Goal: Task Accomplishment & Management: Complete application form

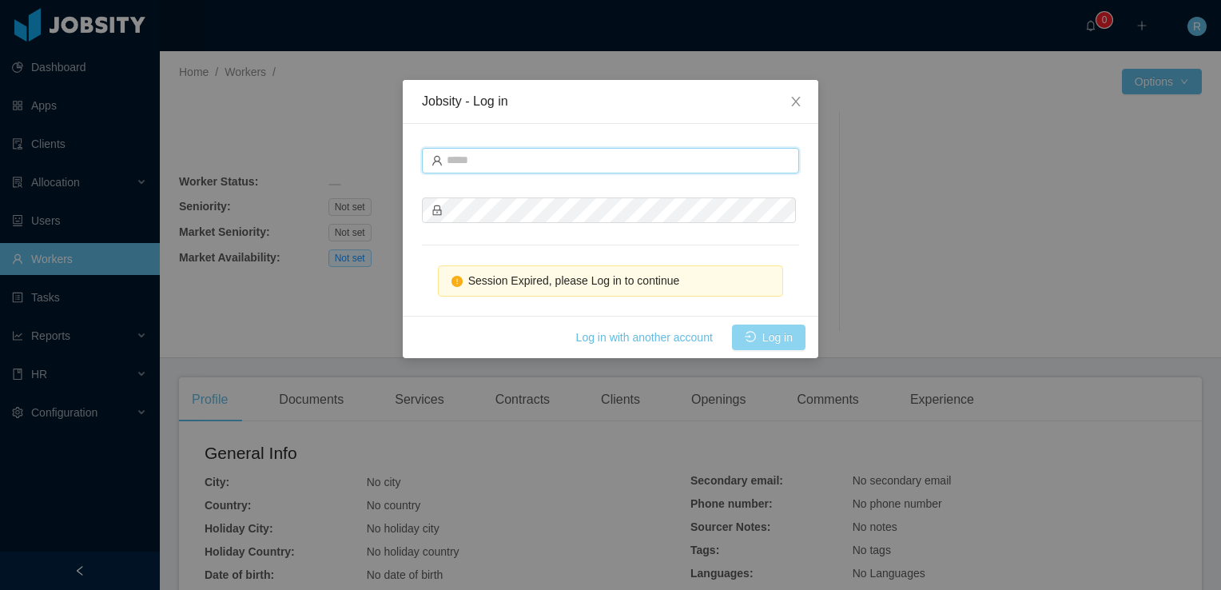
type input "**********"
click at [763, 336] on button "Log in" at bounding box center [769, 337] width 74 height 26
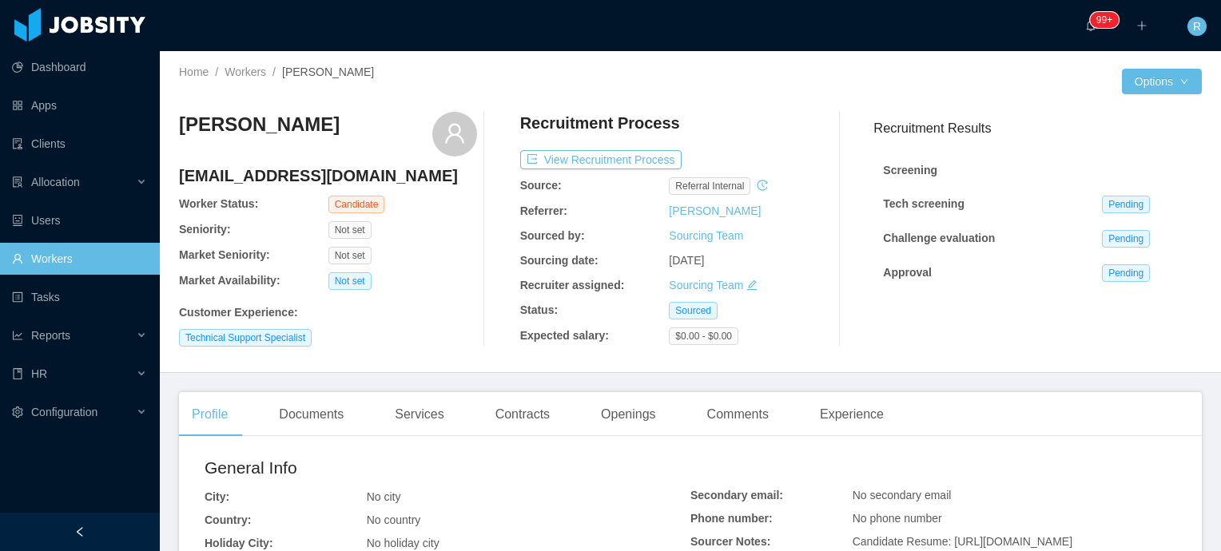
click at [747, 288] on icon "icon: edit" at bounding box center [752, 285] width 10 height 10
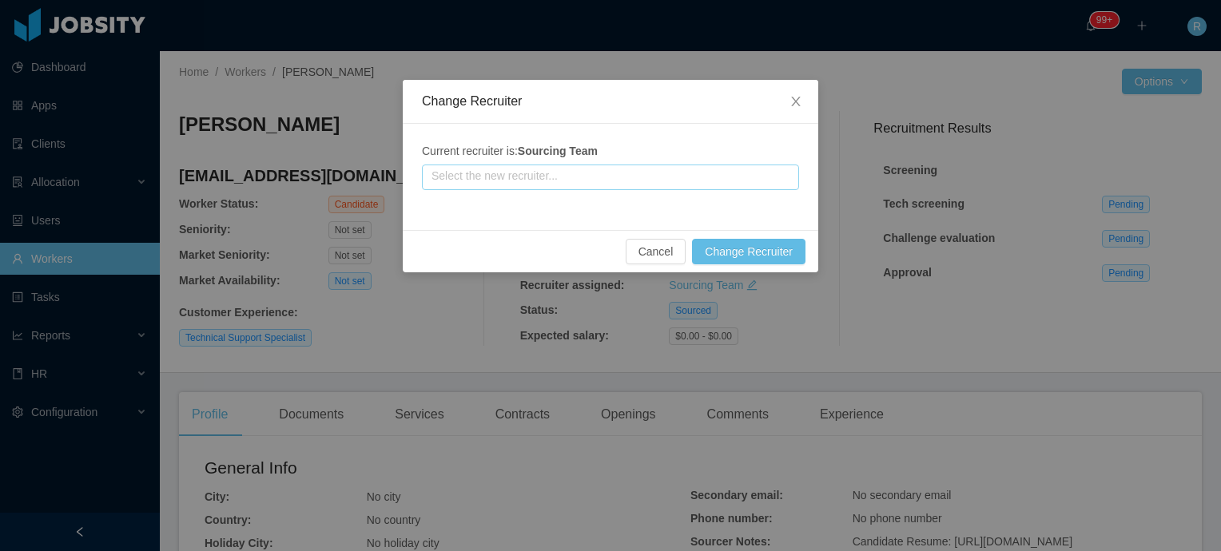
click at [657, 173] on input "text" at bounding box center [610, 178] width 377 height 26
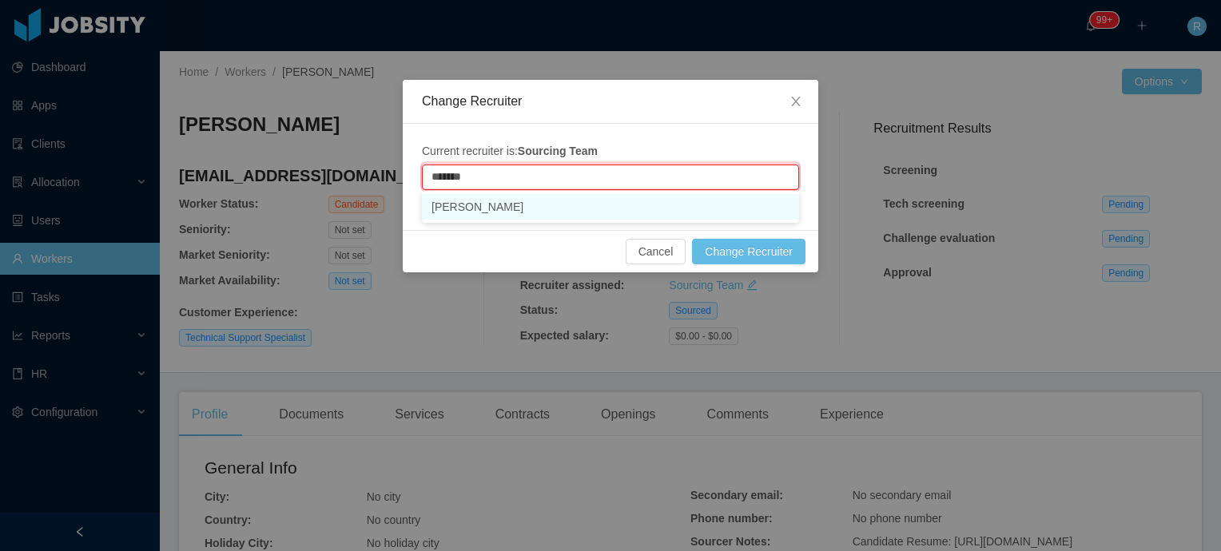
drag, startPoint x: 571, startPoint y: 214, endPoint x: 606, endPoint y: 217, distance: 36.1
click at [571, 214] on li "[PERSON_NAME]" at bounding box center [610, 207] width 377 height 26
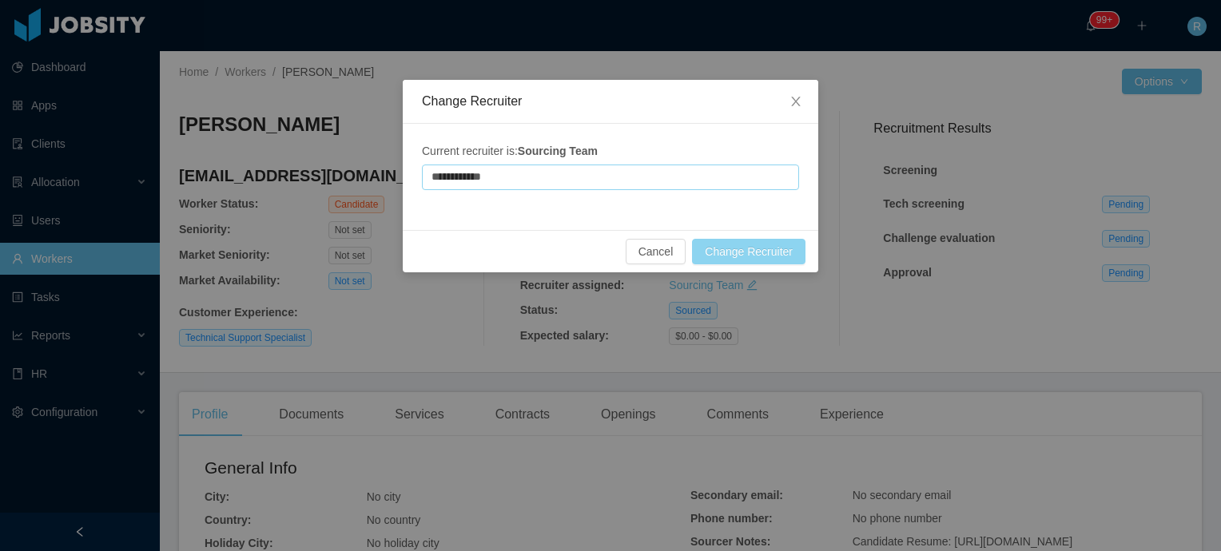
type input "**********"
click at [762, 254] on button "Change Recruiter" at bounding box center [748, 252] width 113 height 26
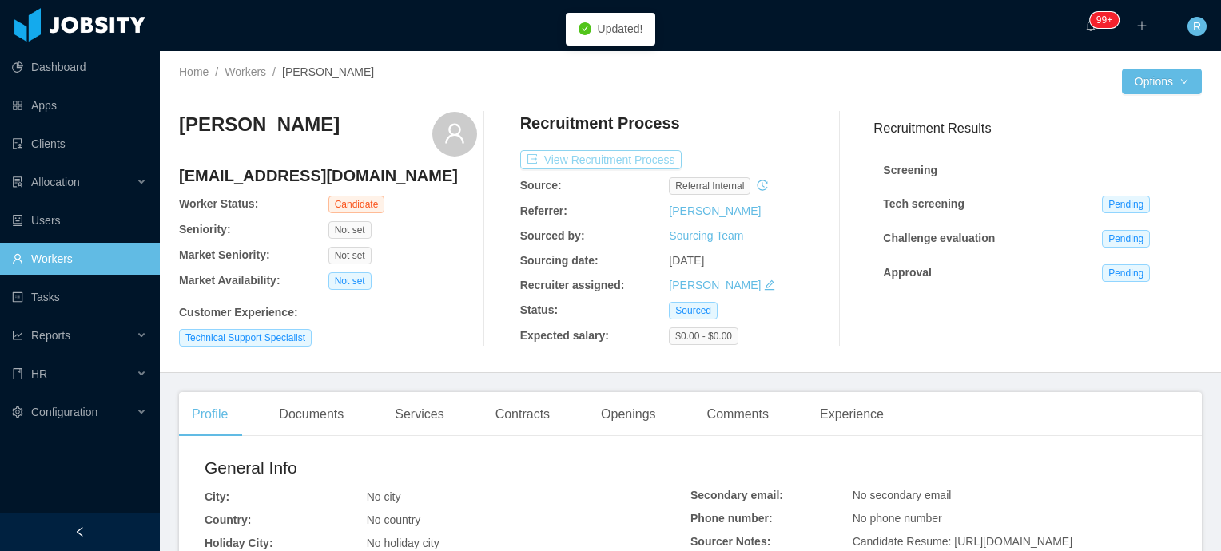
click at [606, 161] on button "View Recruitment Process" at bounding box center [600, 159] width 161 height 19
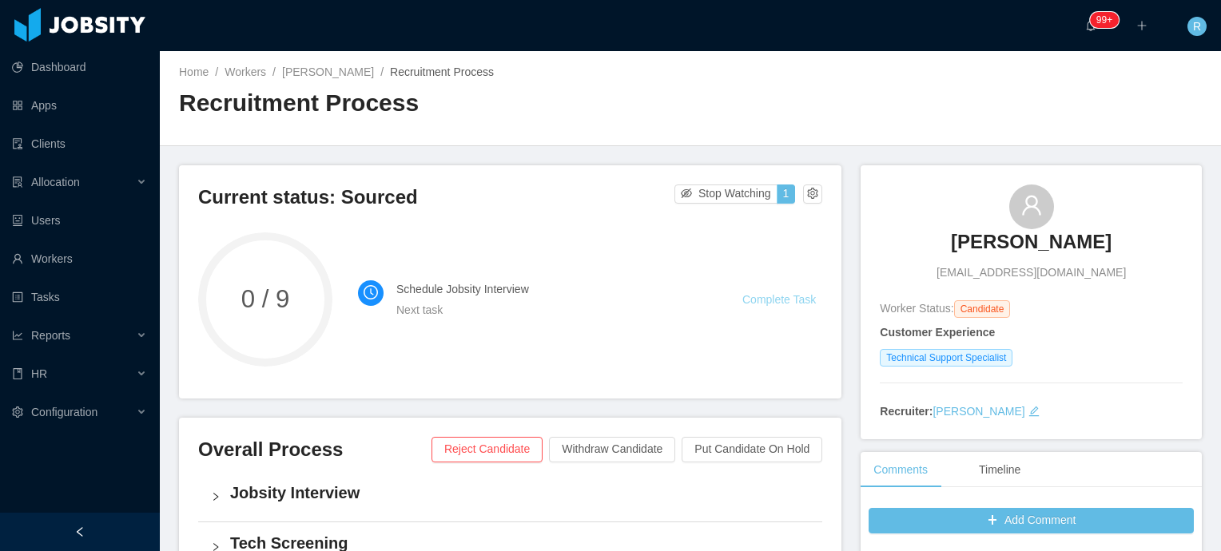
click at [780, 300] on link "Complete Task" at bounding box center [779, 299] width 74 height 13
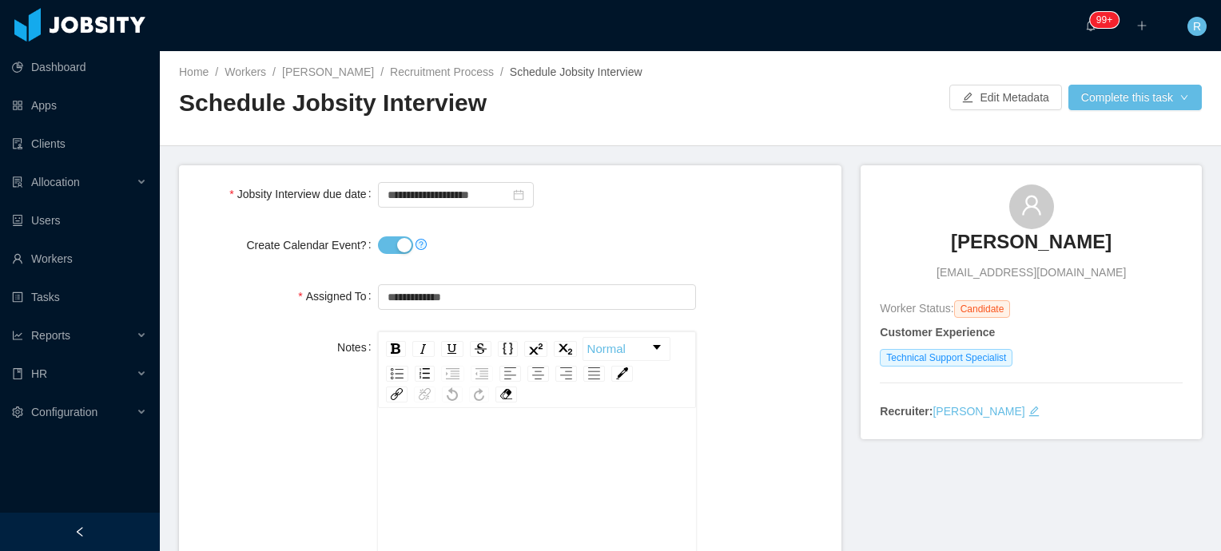
click at [383, 245] on button "Create Calendar Event?" at bounding box center [395, 246] width 35 height 18
click at [473, 296] on input "**********" at bounding box center [537, 297] width 319 height 26
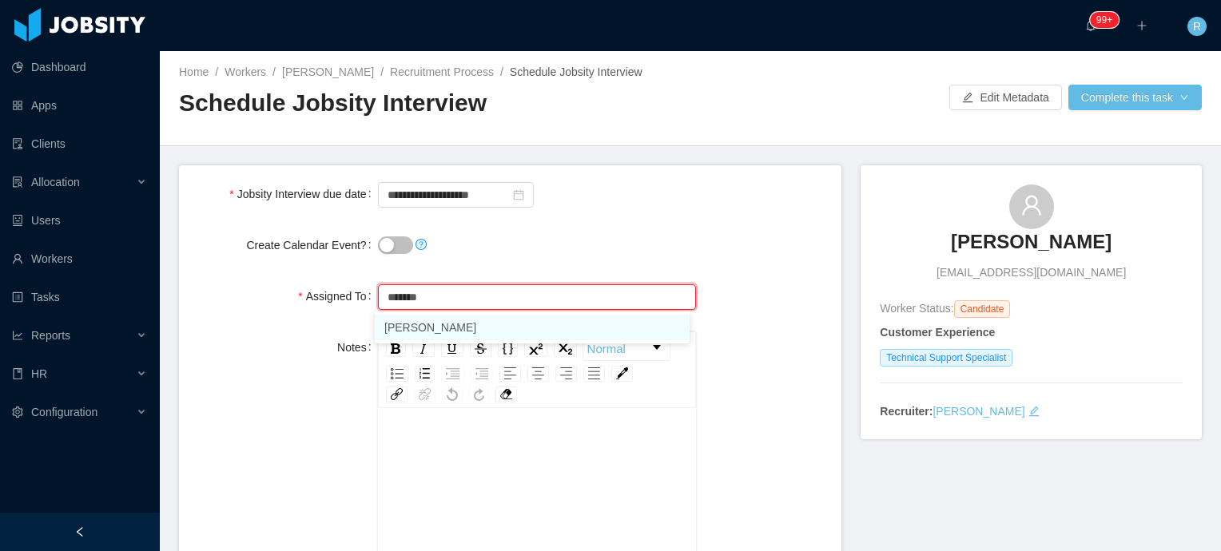
click at [471, 329] on li "[PERSON_NAME]" at bounding box center [532, 328] width 315 height 26
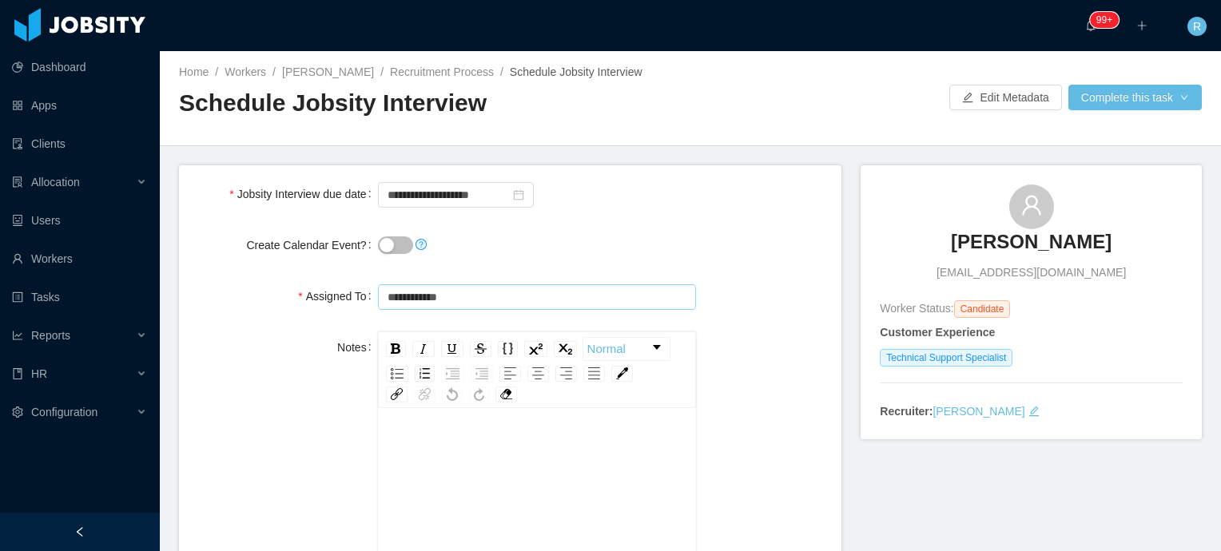
type input "**********"
click at [431, 196] on input "**********" at bounding box center [456, 195] width 156 height 26
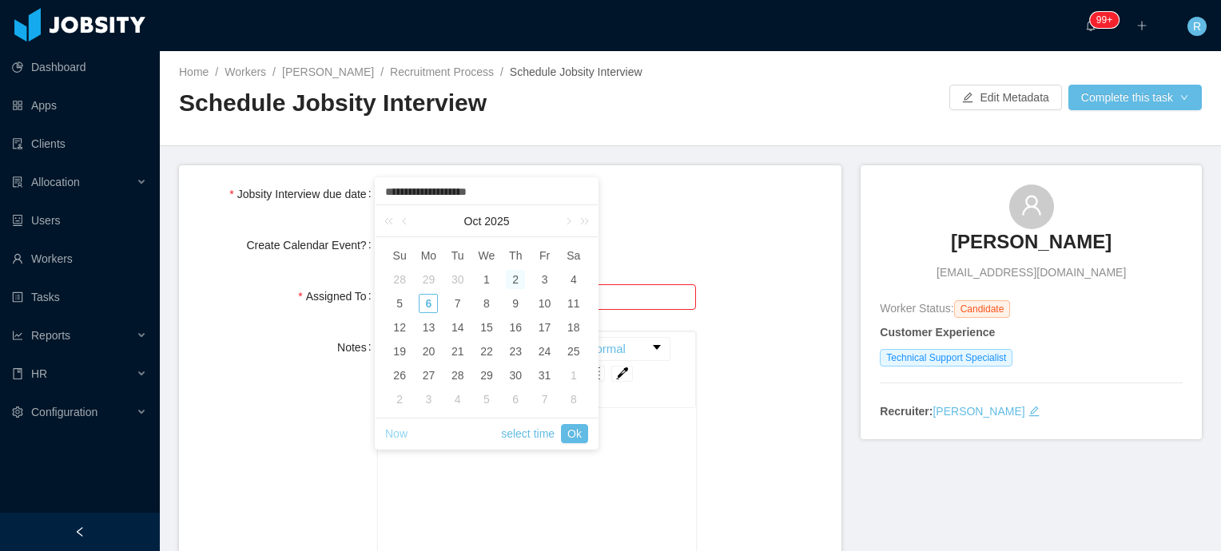
click at [394, 439] on link "Now" at bounding box center [396, 434] width 22 height 30
type input "**********"
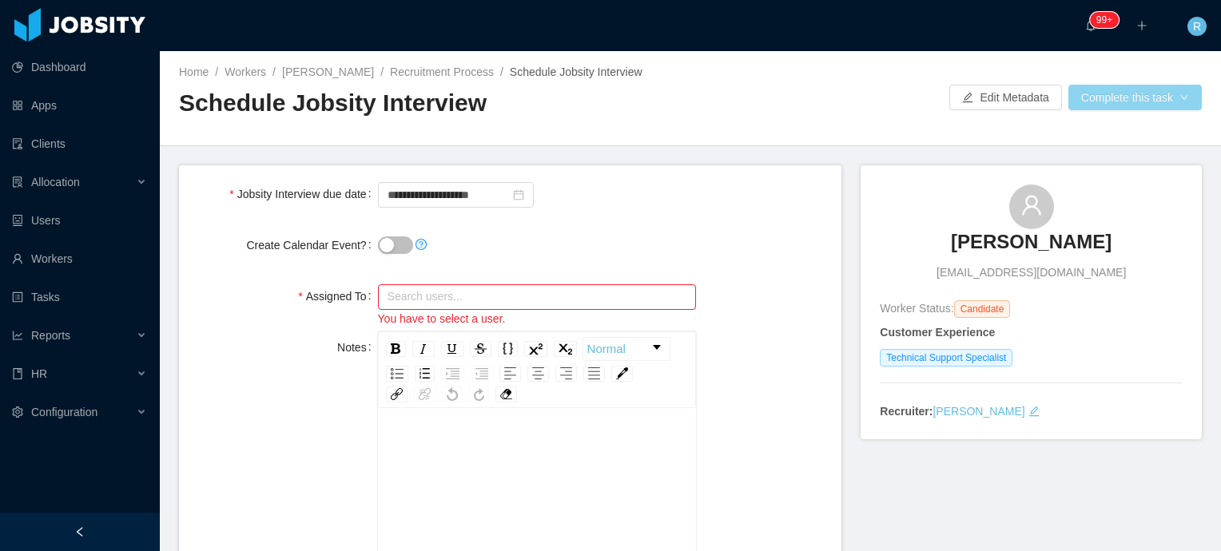
click at [1122, 88] on button "Complete this task" at bounding box center [1134, 98] width 133 height 26
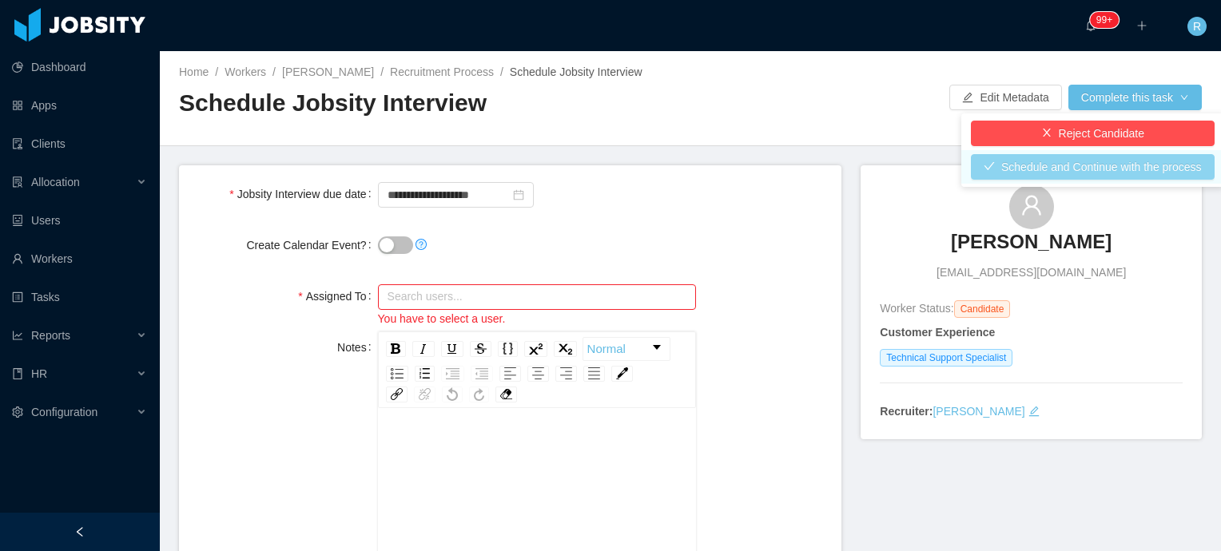
click at [1174, 171] on button "Schedule and Continue with the process" at bounding box center [1093, 167] width 244 height 26
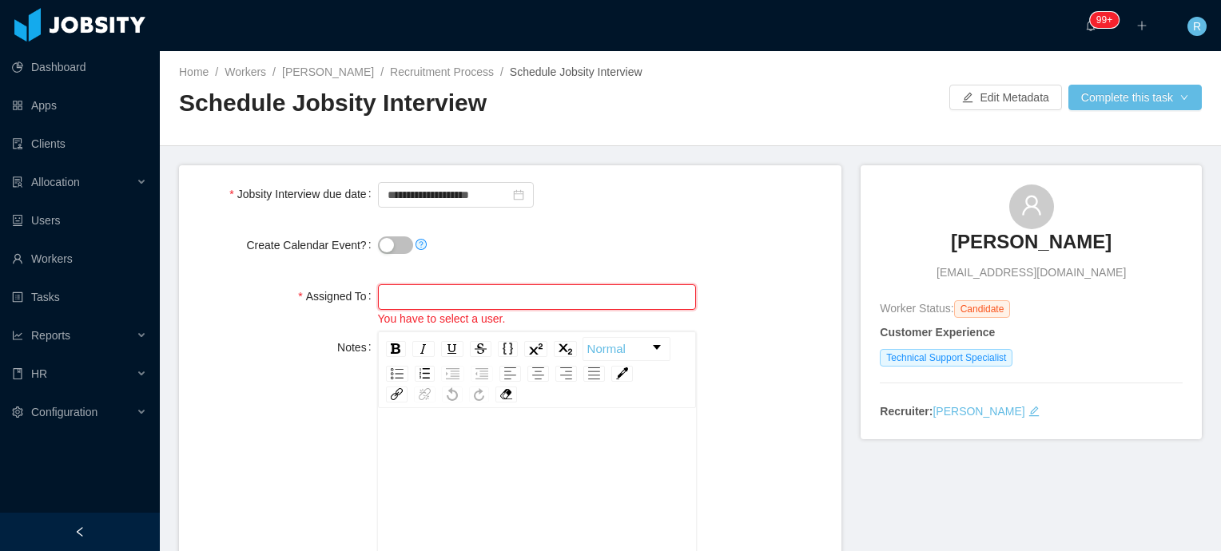
click at [486, 298] on input "text" at bounding box center [537, 297] width 319 height 26
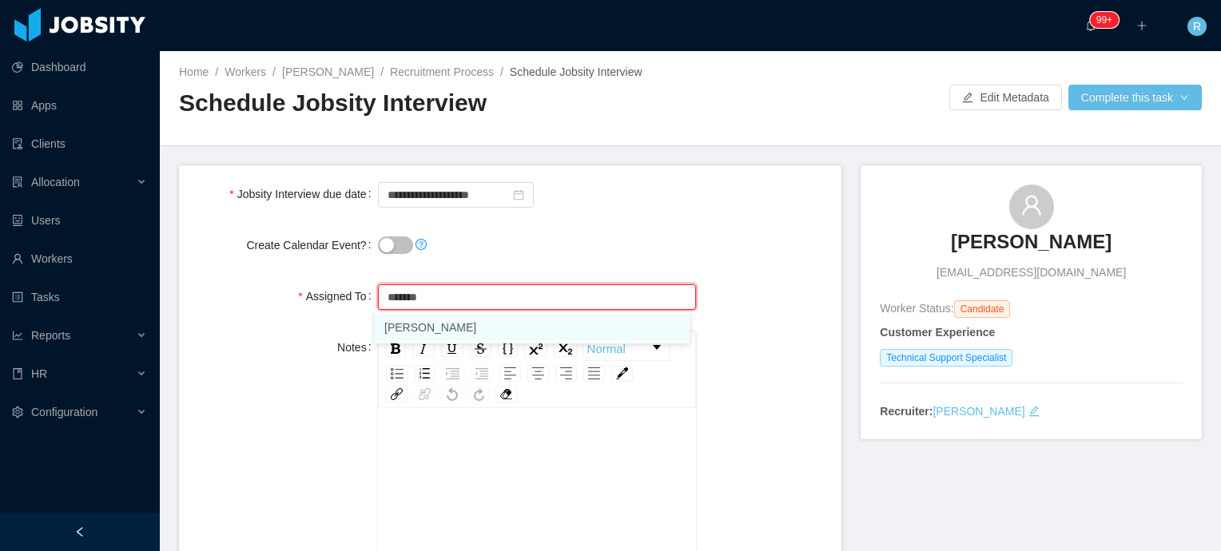
click at [467, 328] on li "[PERSON_NAME]" at bounding box center [532, 328] width 315 height 26
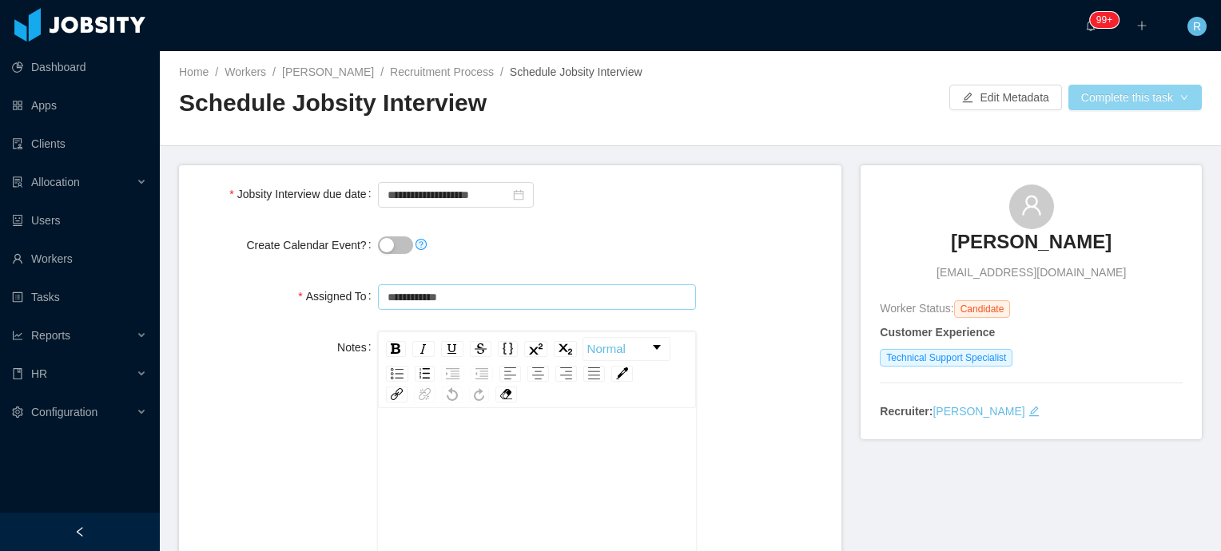
type input "**********"
click at [1166, 96] on button "Complete this task" at bounding box center [1134, 98] width 133 height 26
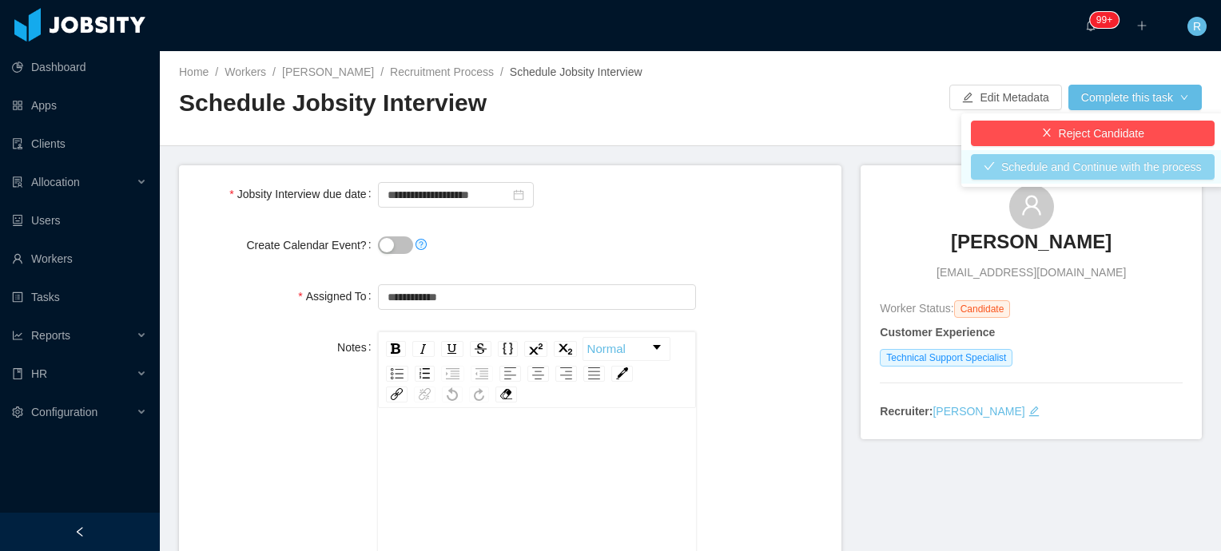
click at [1174, 170] on button "Schedule and Continue with the process" at bounding box center [1093, 167] width 244 height 26
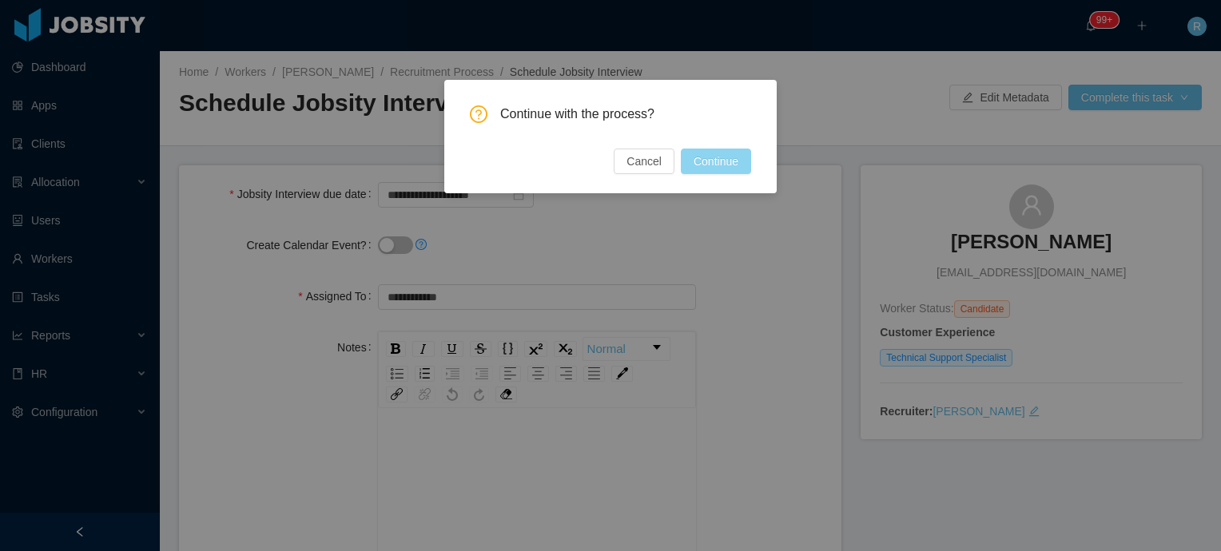
click at [715, 161] on button "Continue" at bounding box center [716, 162] width 70 height 26
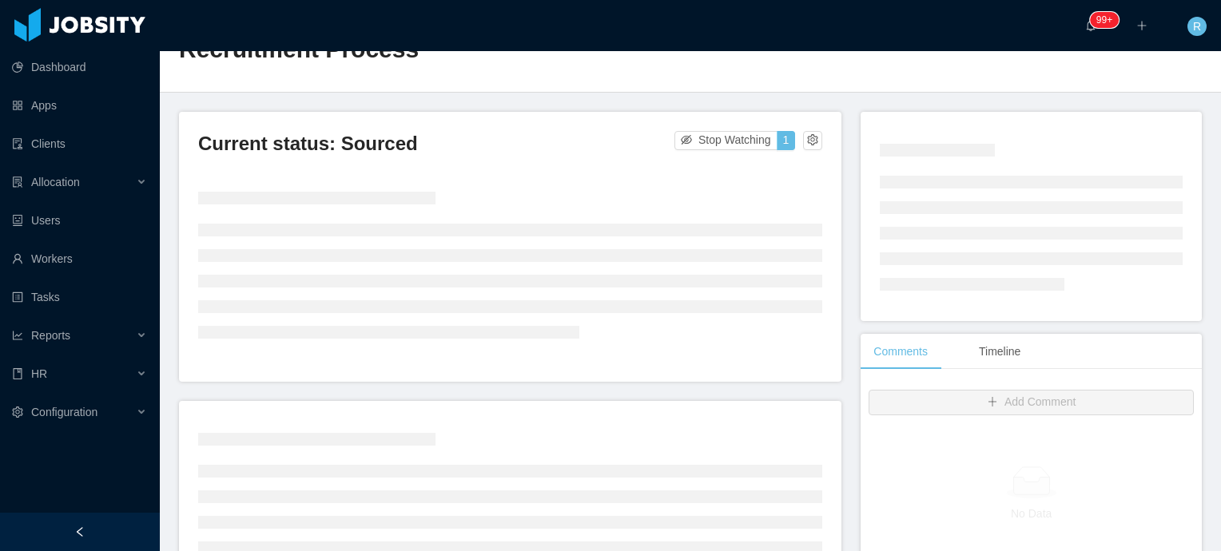
scroll to position [80, 0]
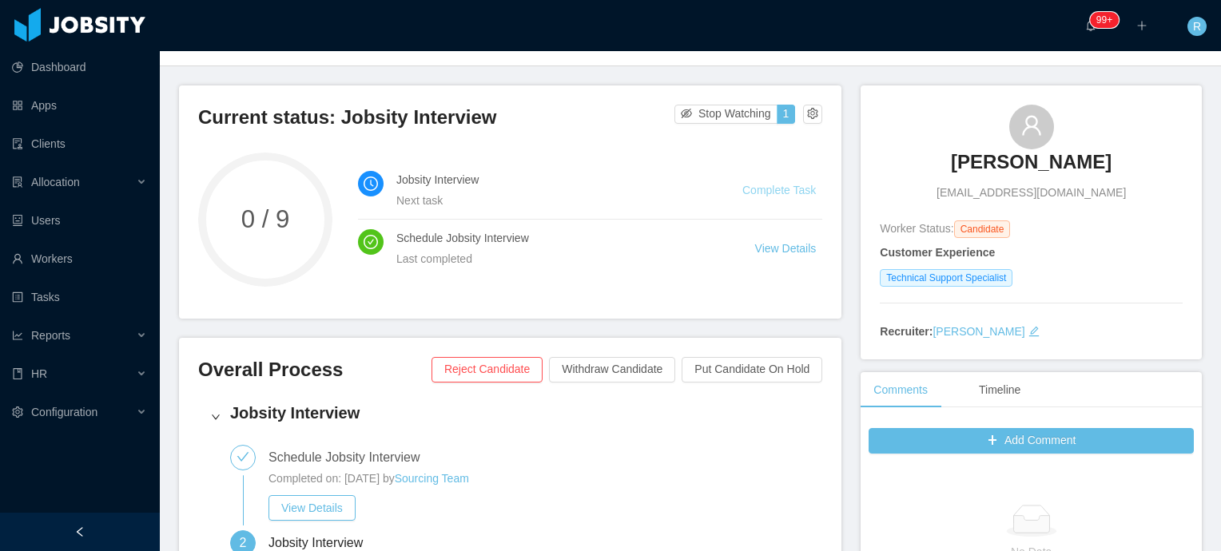
click at [773, 192] on link "Complete Task" at bounding box center [779, 190] width 74 height 13
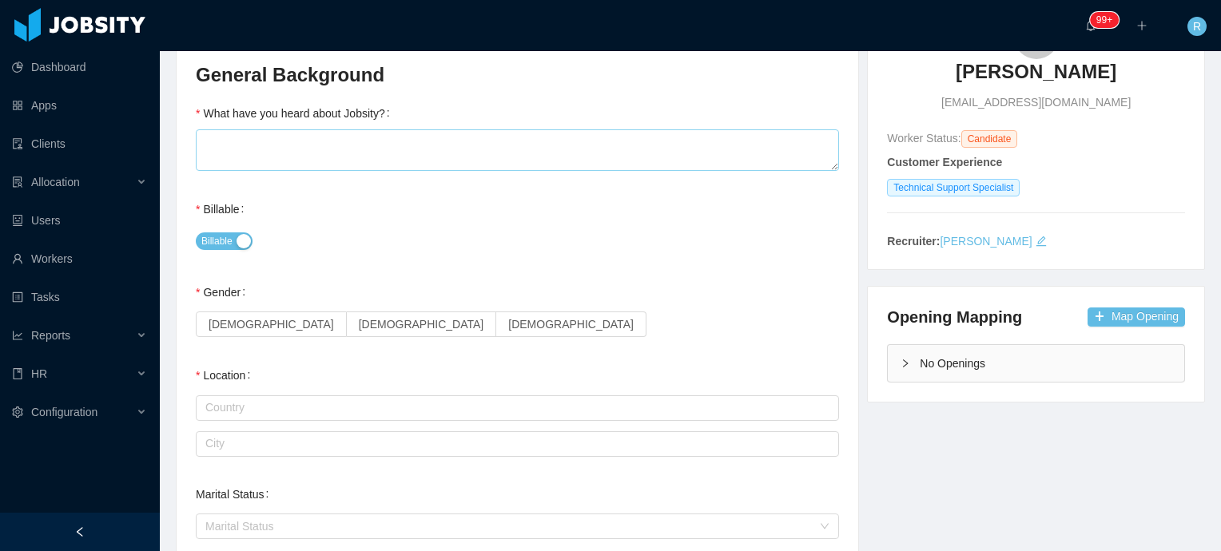
scroll to position [80, 0]
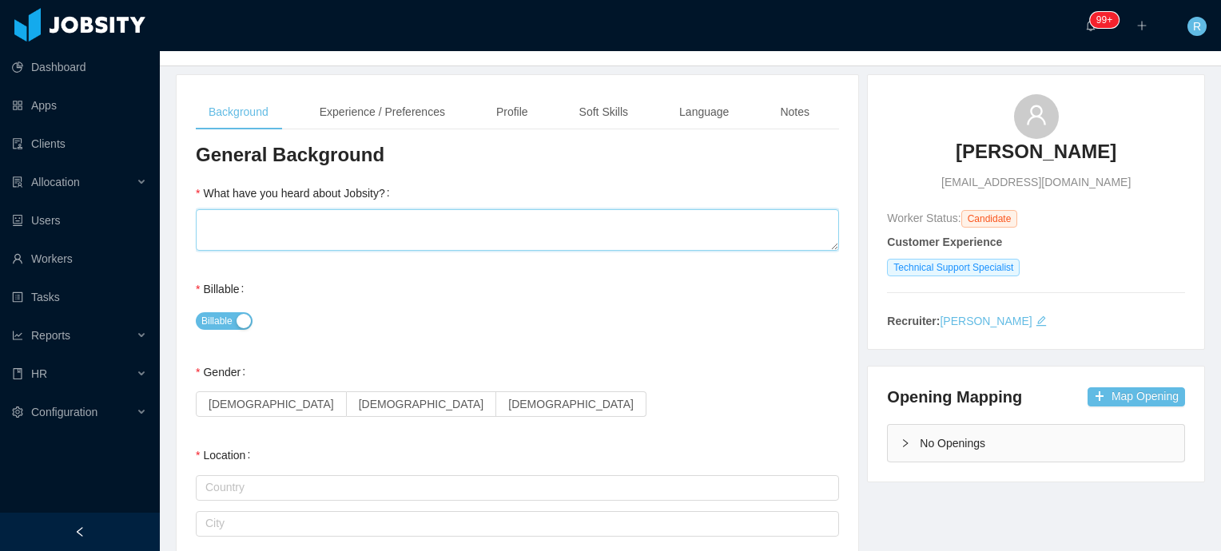
click at [455, 233] on textarea "What have you heard about Jobsity?" at bounding box center [517, 230] width 643 height 42
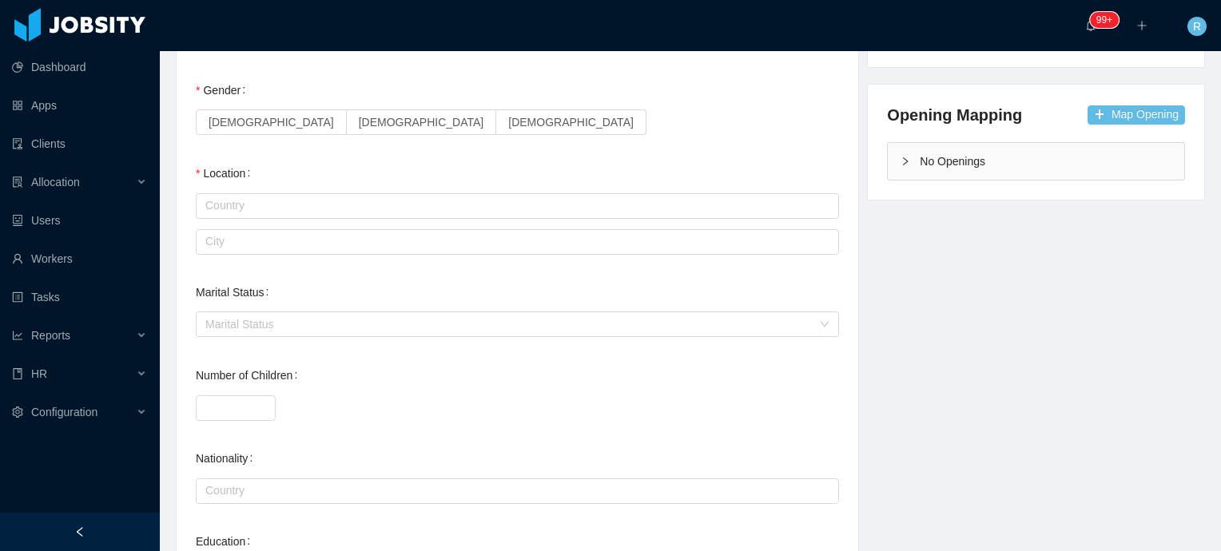
scroll to position [400, 0]
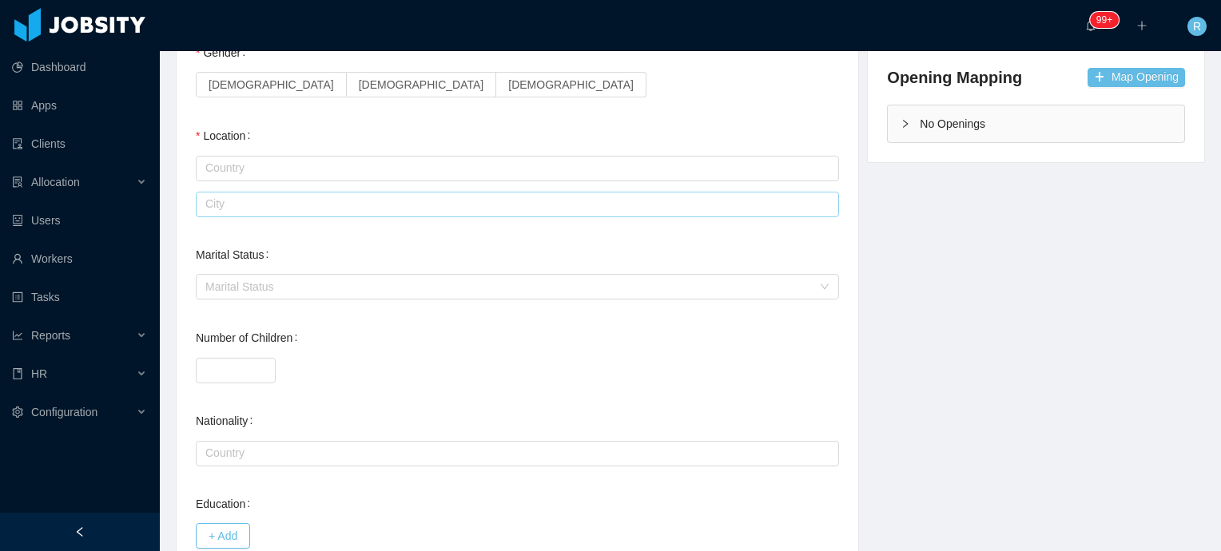
drag, startPoint x: 217, startPoint y: 199, endPoint x: 198, endPoint y: 201, distance: 19.3
click at [198, 201] on input "text" at bounding box center [517, 205] width 643 height 26
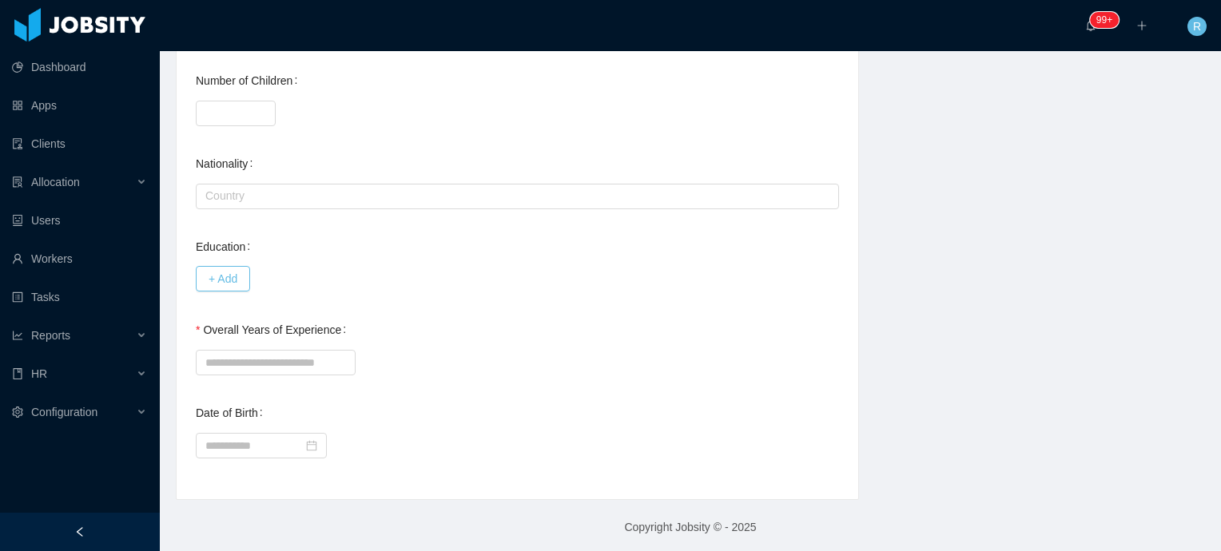
scroll to position [660, 0]
click at [294, 357] on input "Overall Years of Experience" at bounding box center [276, 360] width 160 height 26
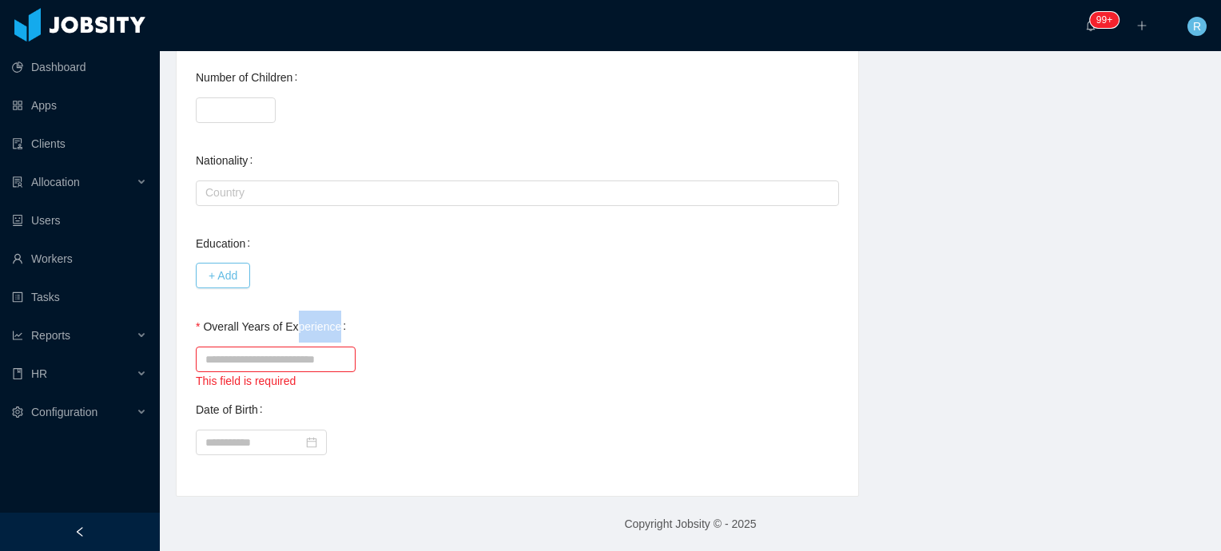
drag, startPoint x: 292, startPoint y: 326, endPoint x: 350, endPoint y: 327, distance: 57.5
click at [350, 327] on div "Overall Years of Experience This field is required" at bounding box center [517, 350] width 643 height 79
drag, startPoint x: 350, startPoint y: 327, endPoint x: 304, endPoint y: 326, distance: 46.4
click at [304, 326] on label "Overall Years of Experience" at bounding box center [274, 326] width 157 height 13
click at [304, 347] on input "Overall Years of Experience" at bounding box center [276, 360] width 160 height 26
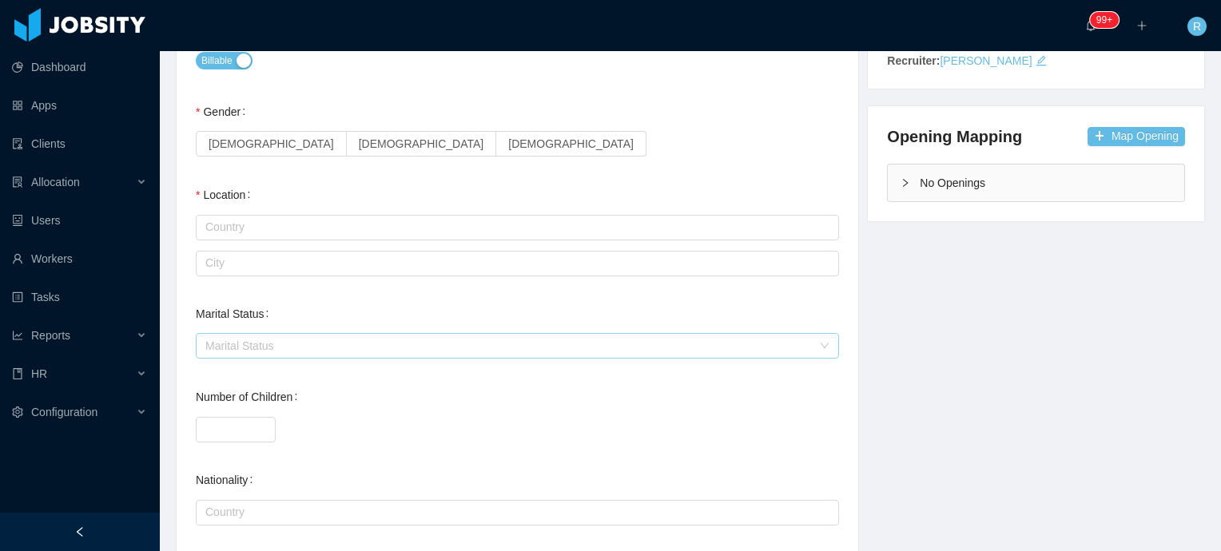
scroll to position [0, 0]
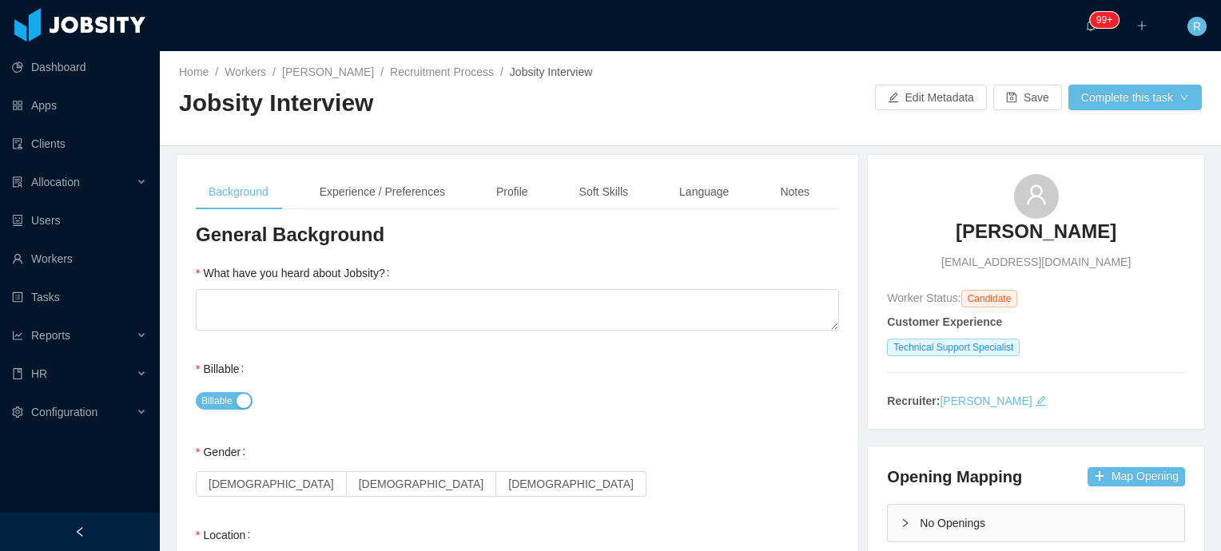
click at [403, 197] on div "Experience / Preferences" at bounding box center [382, 192] width 151 height 36
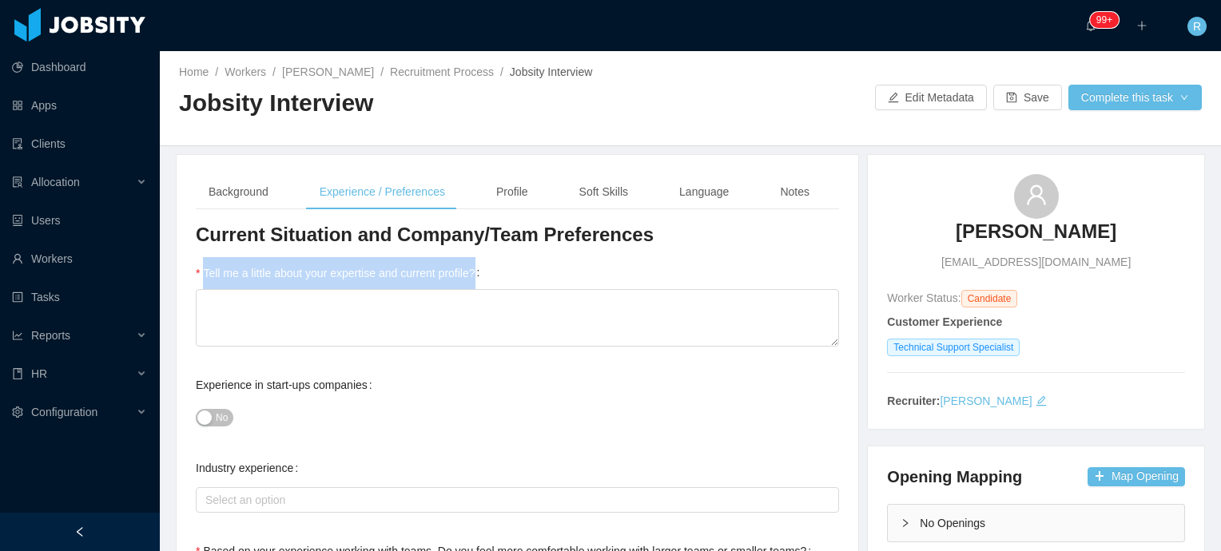
drag, startPoint x: 203, startPoint y: 272, endPoint x: 495, endPoint y: 278, distance: 292.5
click at [495, 278] on div "Tell me a little about your expertise and current profile?" at bounding box center [517, 303] width 643 height 93
drag, startPoint x: 495, startPoint y: 278, endPoint x: 457, endPoint y: 268, distance: 39.5
click at [457, 268] on label "Tell me a little about your expertise and current profile?" at bounding box center [341, 273] width 290 height 13
click at [457, 289] on textarea "Tell me a little about your expertise and current profile?" at bounding box center [517, 318] width 643 height 58
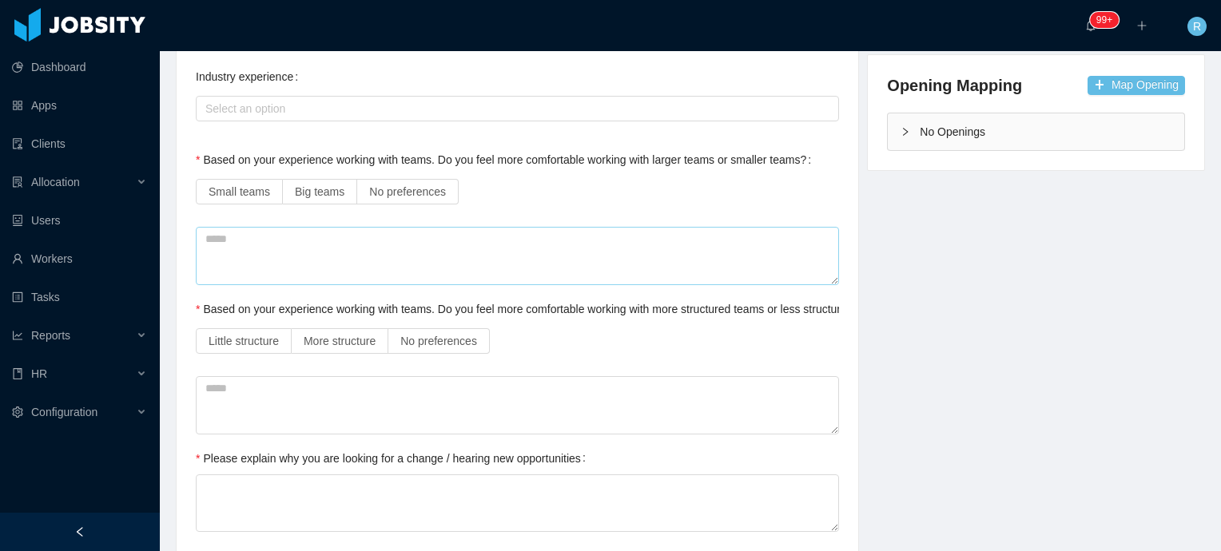
scroll to position [400, 0]
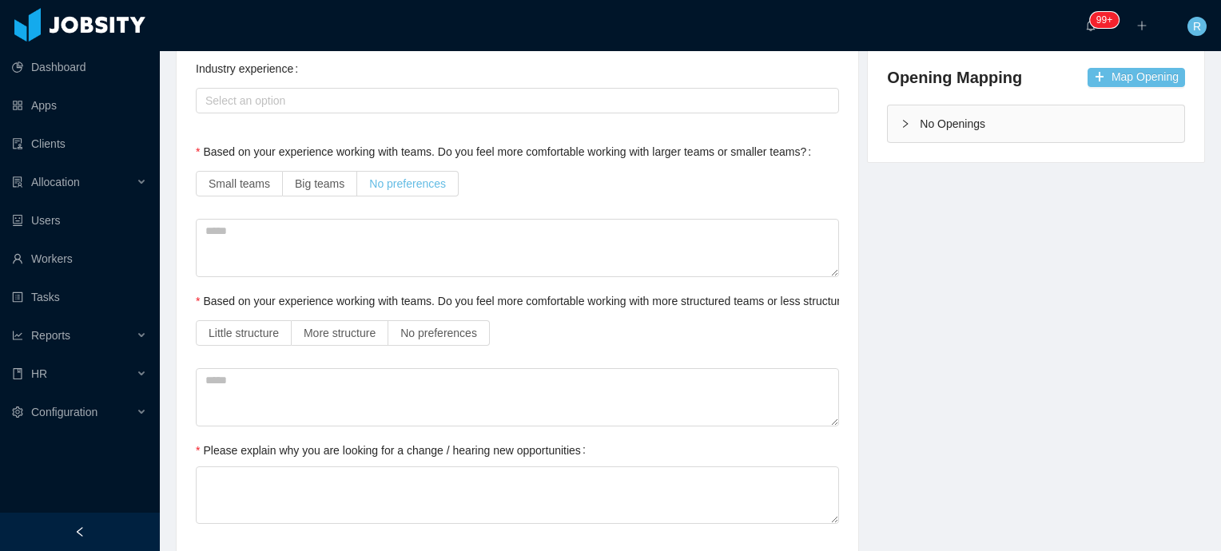
drag, startPoint x: 412, startPoint y: 177, endPoint x: 438, endPoint y: 175, distance: 26.4
click at [412, 177] on span "No preferences" at bounding box center [407, 183] width 77 height 13
click at [460, 333] on span "No preferences" at bounding box center [438, 333] width 77 height 13
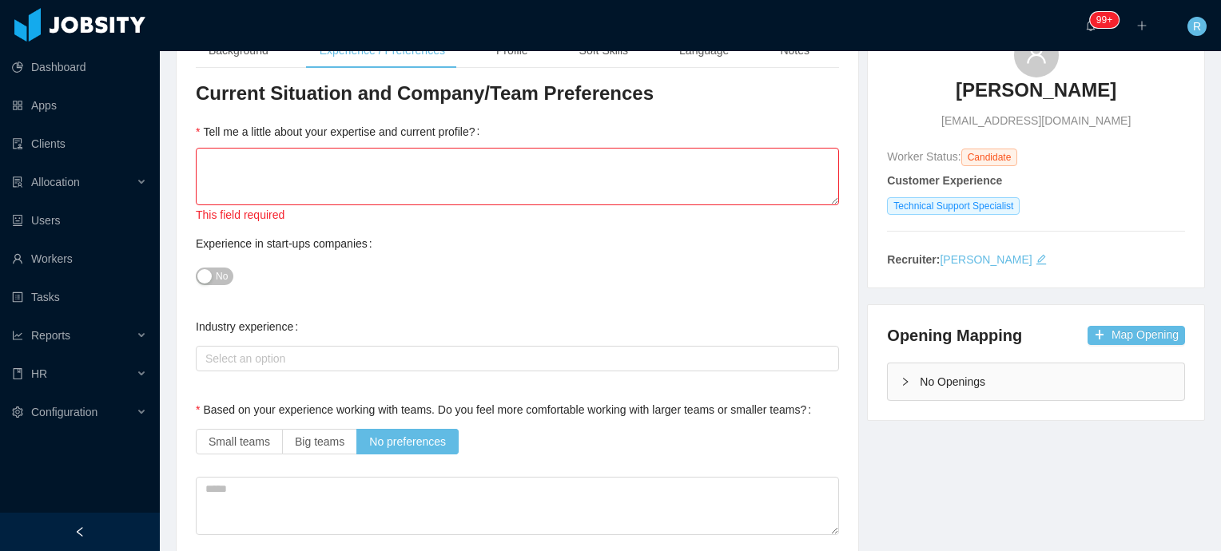
scroll to position [80, 0]
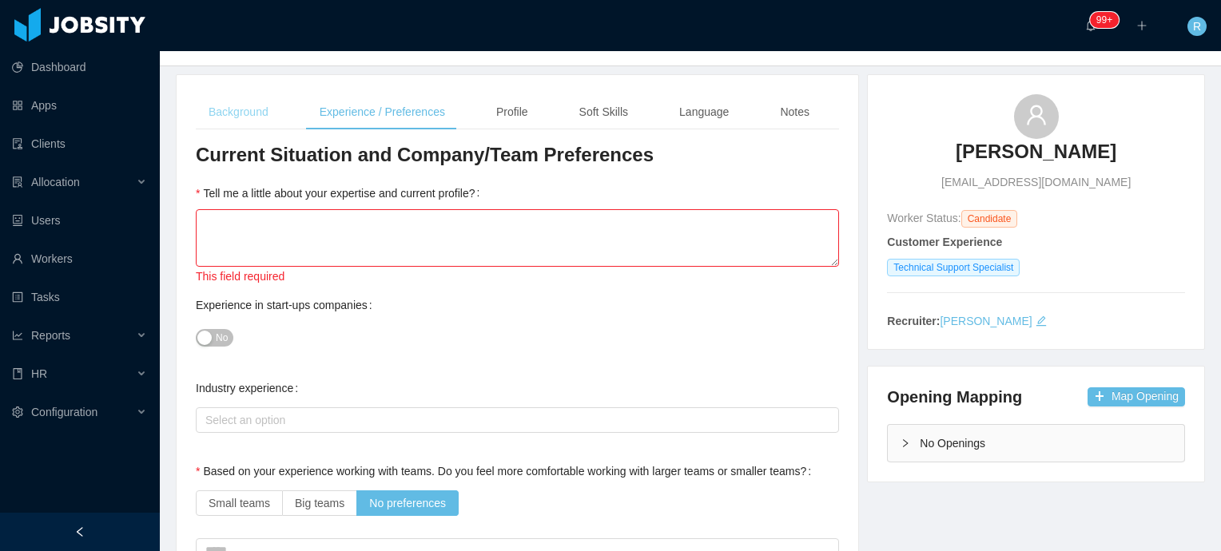
click at [255, 119] on div "Background" at bounding box center [238, 112] width 85 height 36
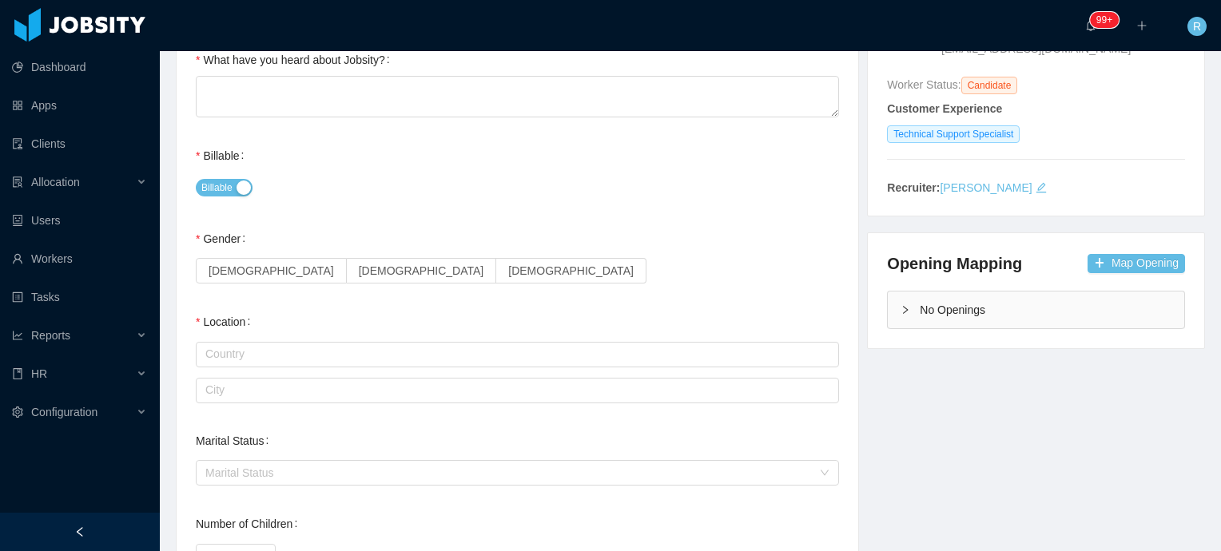
scroll to position [240, 0]
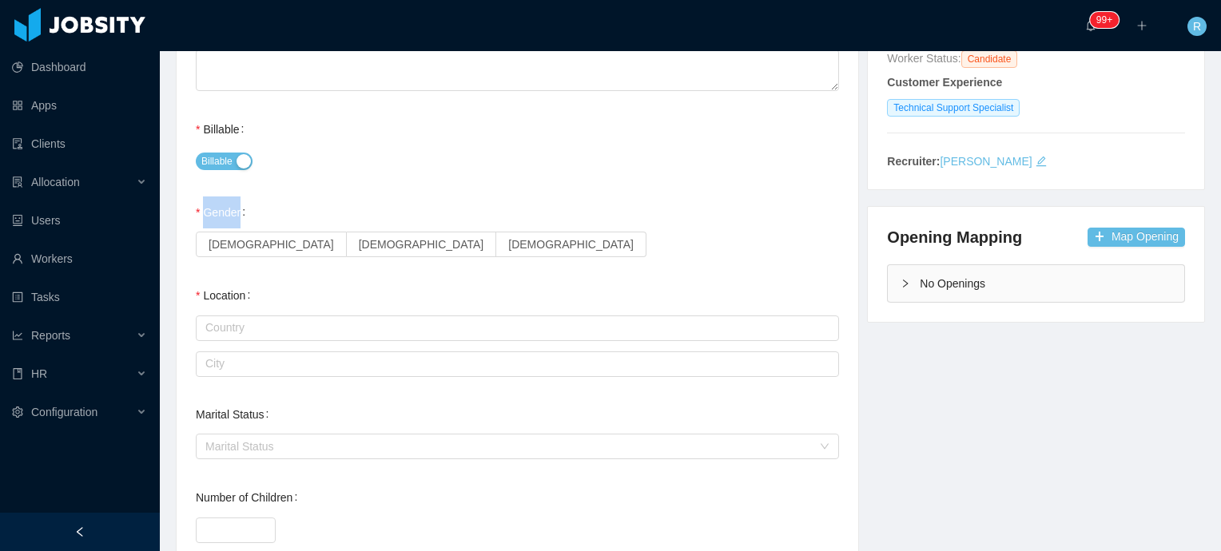
drag, startPoint x: 227, startPoint y: 211, endPoint x: 246, endPoint y: 212, distance: 19.2
click at [246, 212] on label "Gender" at bounding box center [224, 212] width 56 height 13
drag, startPoint x: 246, startPoint y: 212, endPoint x: 319, endPoint y: 211, distance: 72.7
click at [319, 211] on div "Gender [DEMOGRAPHIC_DATA] [DEMOGRAPHIC_DATA] [DEMOGRAPHIC_DATA]" at bounding box center [517, 229] width 643 height 64
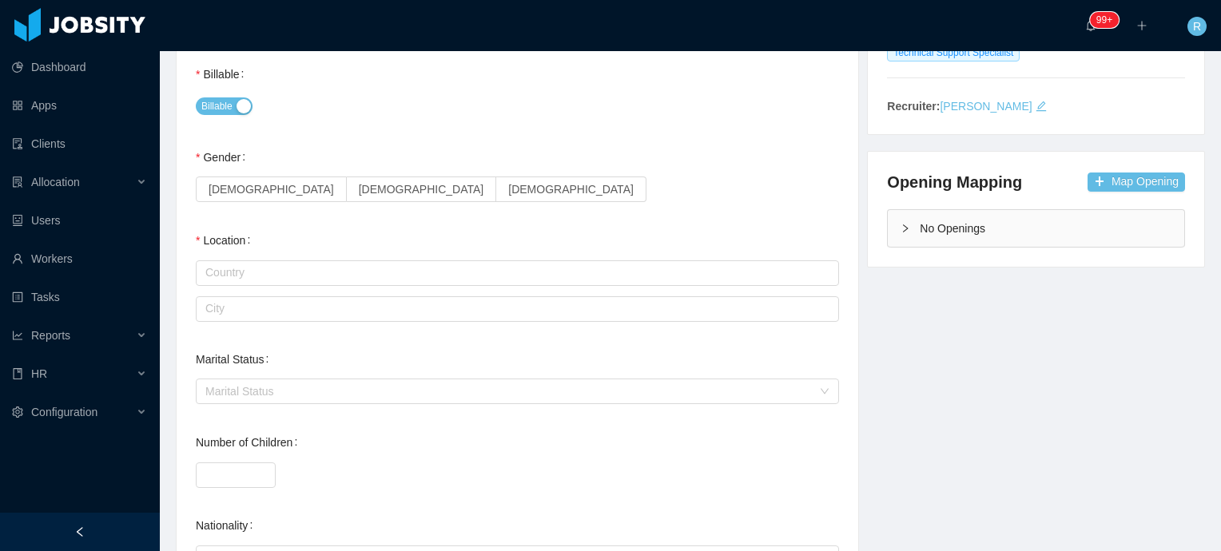
scroll to position [320, 0]
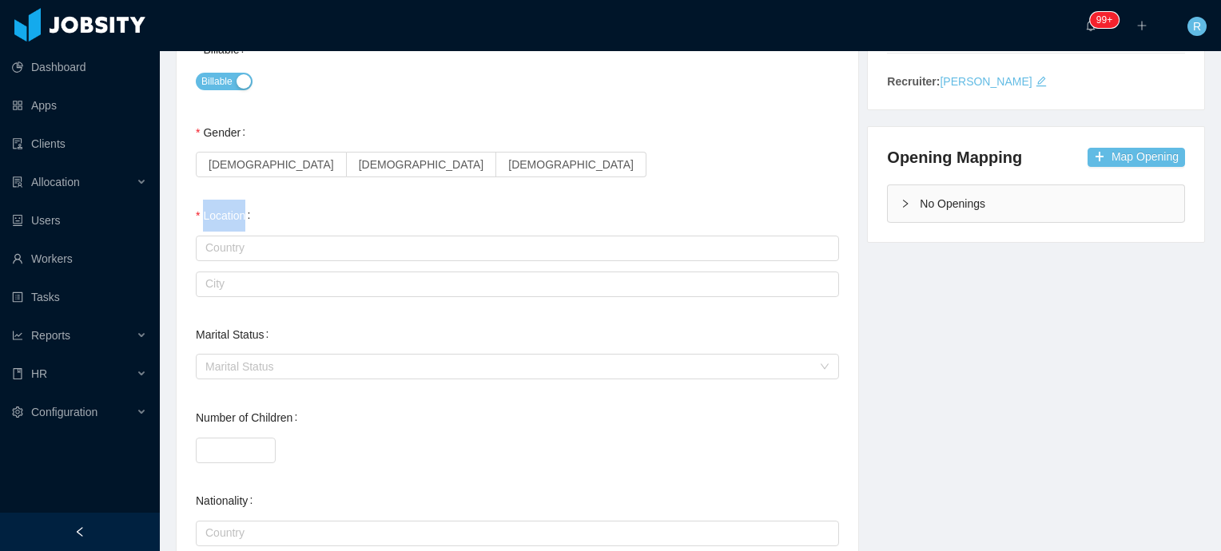
drag, startPoint x: 205, startPoint y: 215, endPoint x: 268, endPoint y: 217, distance: 63.1
click at [268, 217] on div "Location [GEOGRAPHIC_DATA]" at bounding box center [517, 250] width 643 height 100
drag, startPoint x: 268, startPoint y: 217, endPoint x: 412, endPoint y: 213, distance: 144.7
click at [409, 215] on div "Location [GEOGRAPHIC_DATA]" at bounding box center [517, 250] width 643 height 100
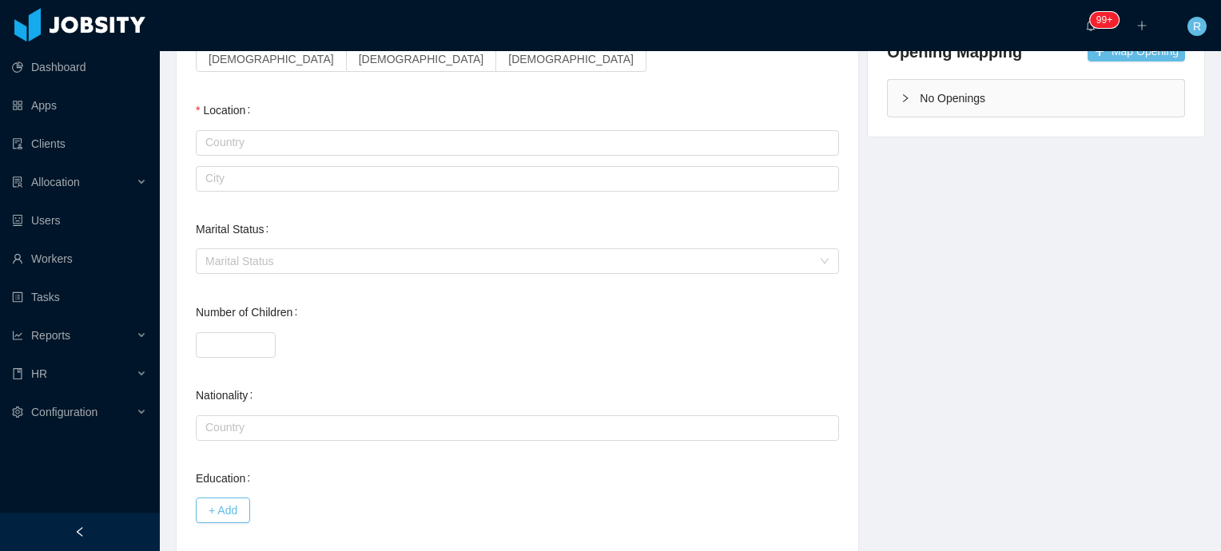
scroll to position [400, 0]
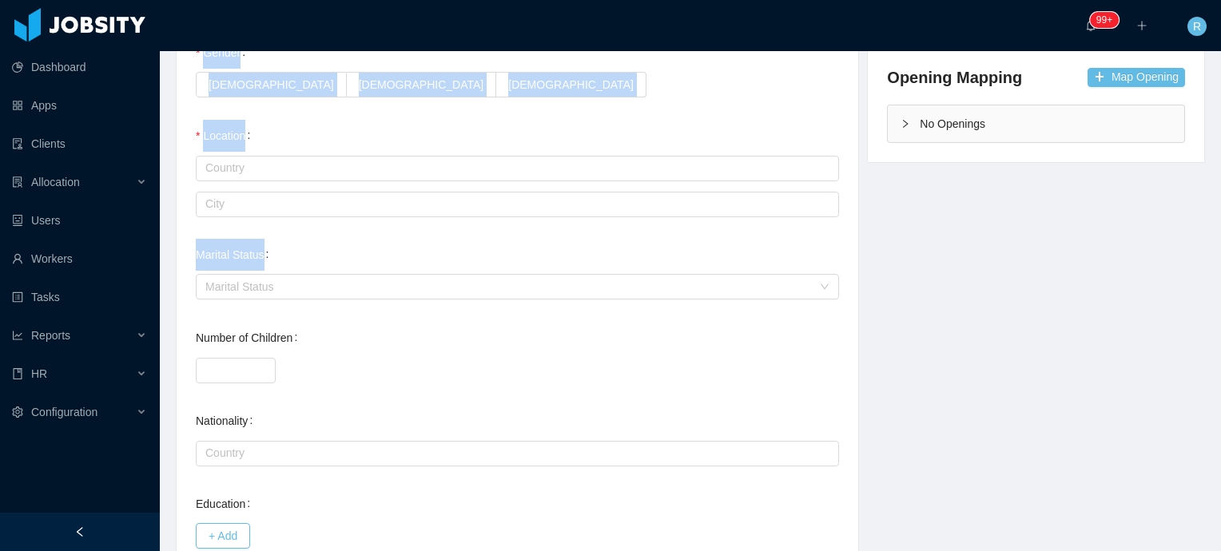
drag, startPoint x: 193, startPoint y: 252, endPoint x: 297, endPoint y: 250, distance: 104.7
click at [297, 250] on div "Background Experience / Preferences Profile Soft Skills Language Notes General …" at bounding box center [518, 255] width 682 height 1001
drag, startPoint x: 297, startPoint y: 250, endPoint x: 288, endPoint y: 253, distance: 10.1
click at [289, 253] on div "Marital Status Marital Status" at bounding box center [517, 271] width 643 height 64
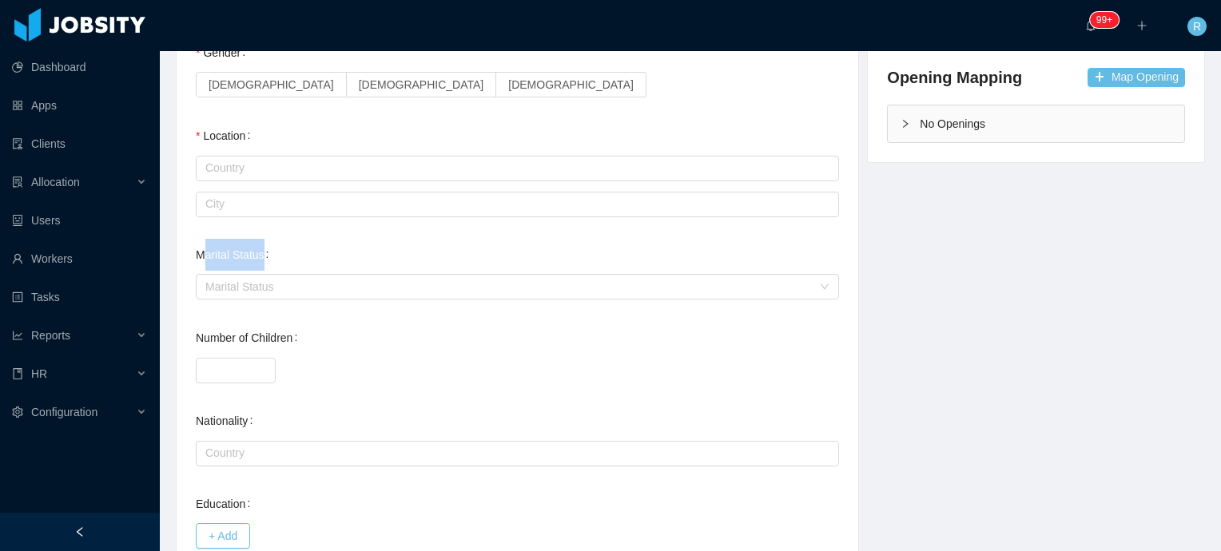
drag, startPoint x: 268, startPoint y: 256, endPoint x: 204, endPoint y: 256, distance: 63.9
click at [204, 256] on label "Marital Status" at bounding box center [235, 255] width 79 height 13
drag, startPoint x: 204, startPoint y: 256, endPoint x: 216, endPoint y: 251, distance: 13.2
click at [217, 251] on label "Marital Status" at bounding box center [235, 255] width 79 height 13
click at [253, 256] on label "Marital Status" at bounding box center [235, 255] width 79 height 13
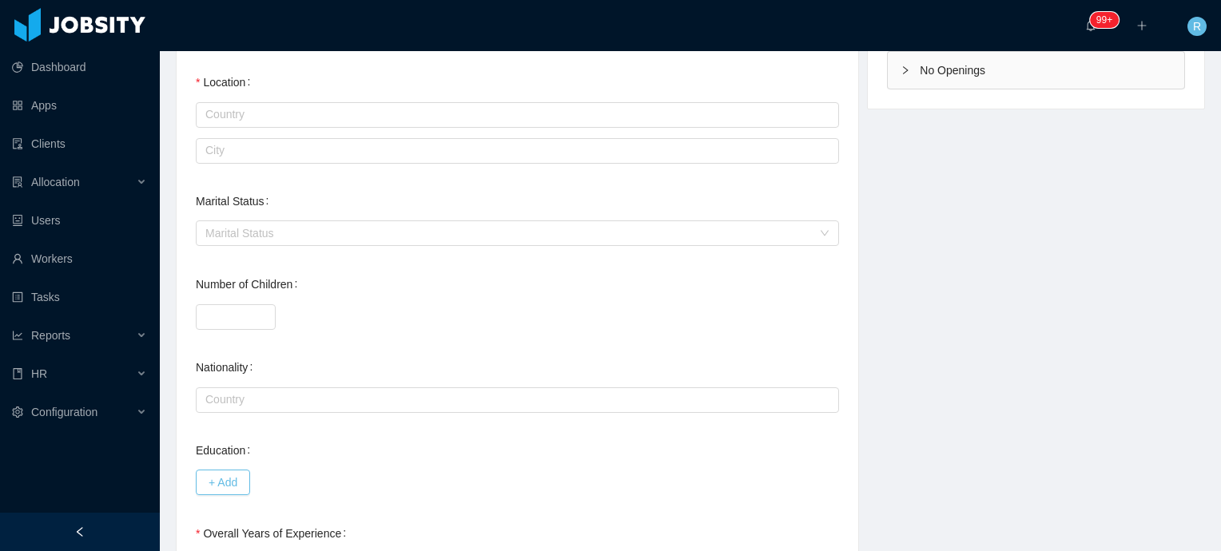
scroll to position [479, 0]
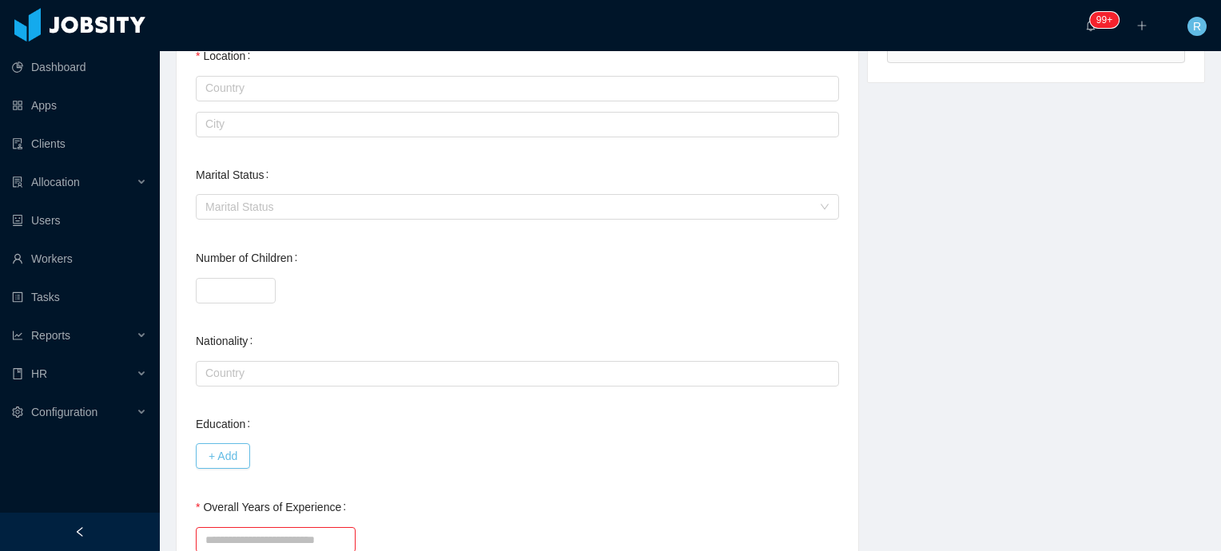
click at [249, 260] on label "Number of Children" at bounding box center [250, 258] width 108 height 13
click at [249, 278] on input "*" at bounding box center [236, 291] width 80 height 26
click at [249, 260] on label "Number of Children" at bounding box center [250, 258] width 108 height 13
click at [249, 278] on input "*" at bounding box center [236, 291] width 80 height 26
click at [249, 260] on label "Number of Children" at bounding box center [250, 258] width 108 height 13
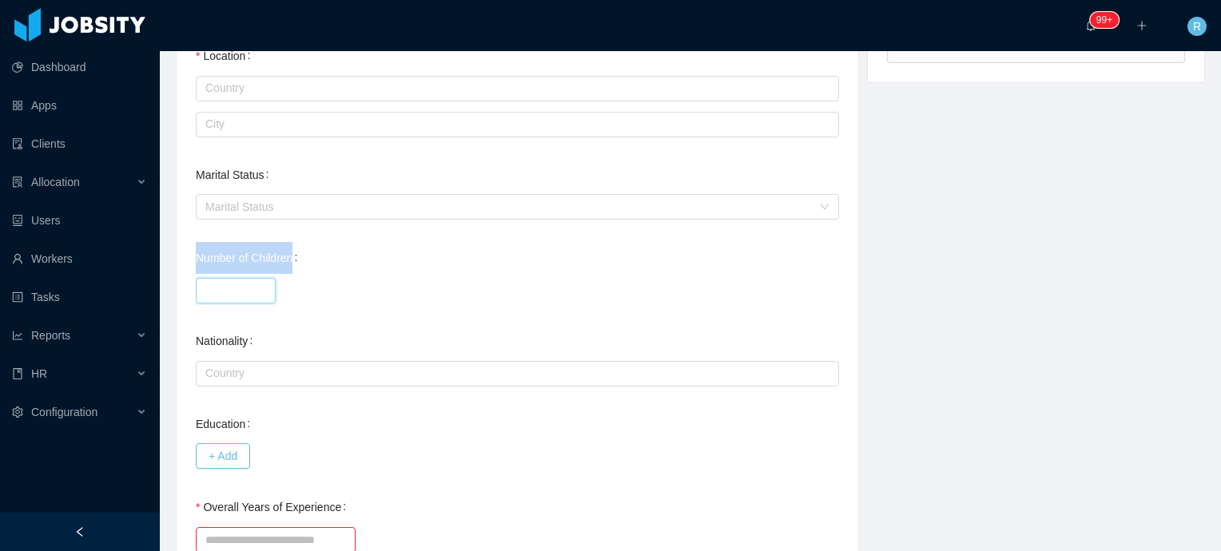
click at [249, 278] on input "*" at bounding box center [236, 291] width 80 height 26
click at [375, 268] on div "Number of Children *" at bounding box center [517, 274] width 643 height 64
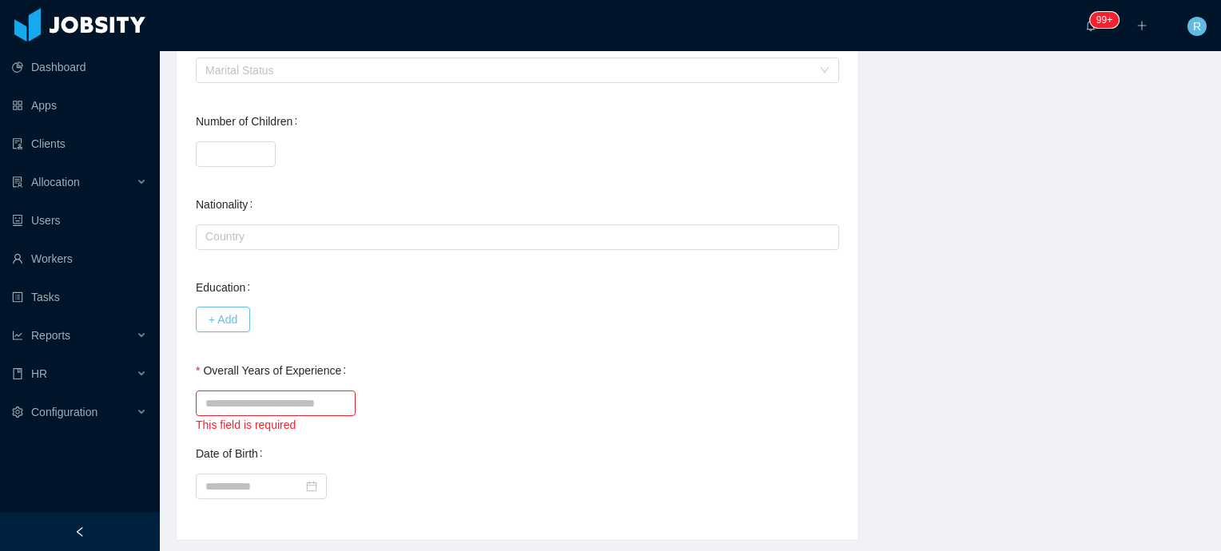
scroll to position [639, 0]
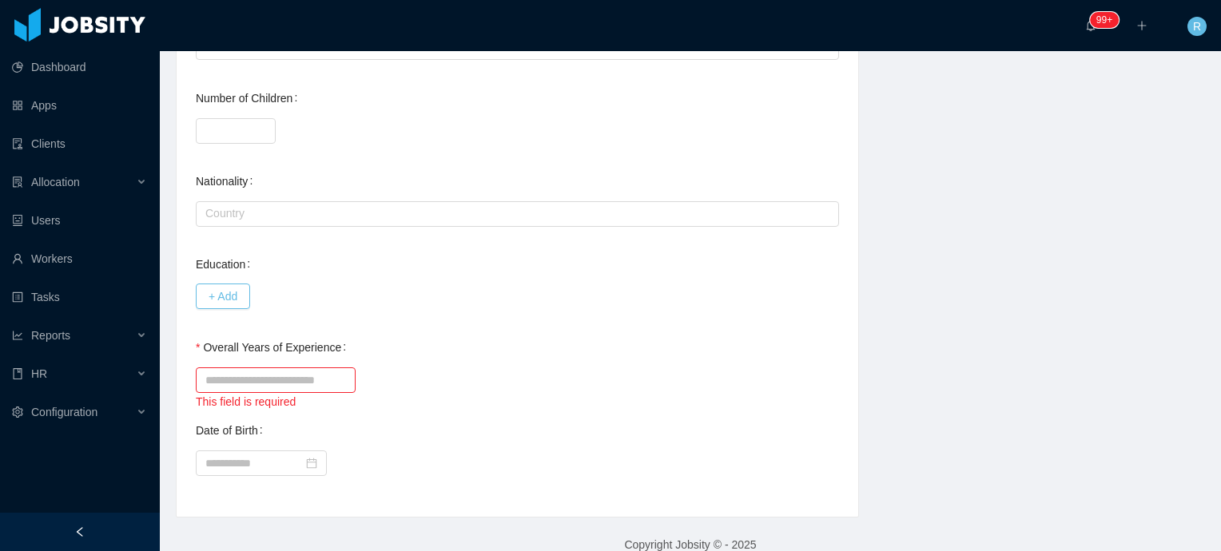
click at [229, 263] on label "Education" at bounding box center [226, 264] width 61 height 13
drag, startPoint x: 229, startPoint y: 263, endPoint x: 388, endPoint y: 276, distance: 158.7
click at [388, 276] on div "Education + Add" at bounding box center [517, 281] width 643 height 64
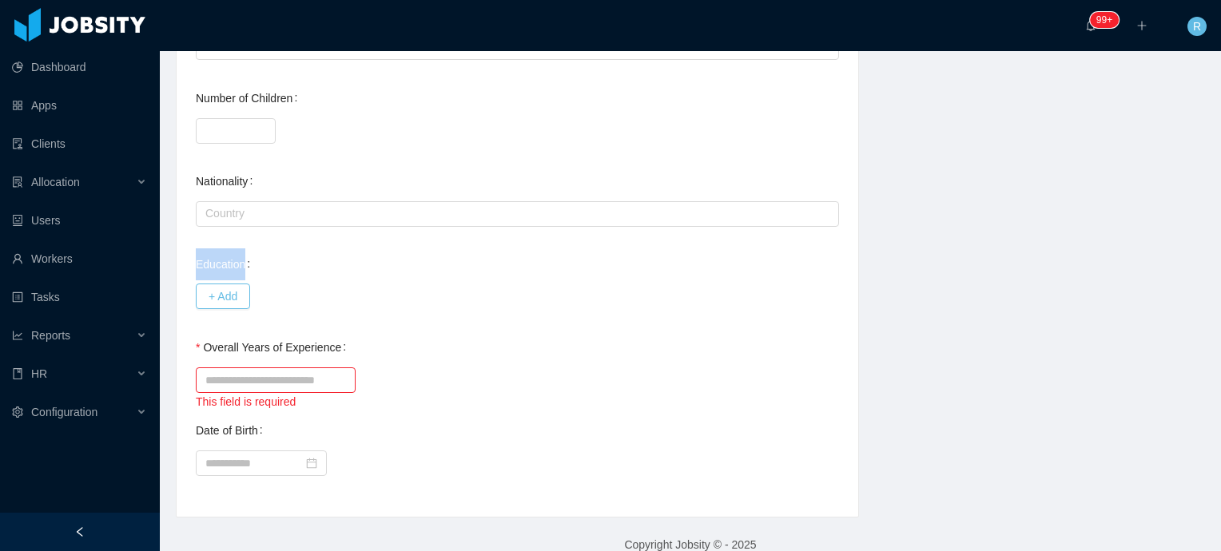
click at [384, 271] on div "Education + Add" at bounding box center [517, 281] width 643 height 64
click at [241, 295] on button "+ Add" at bounding box center [223, 297] width 54 height 26
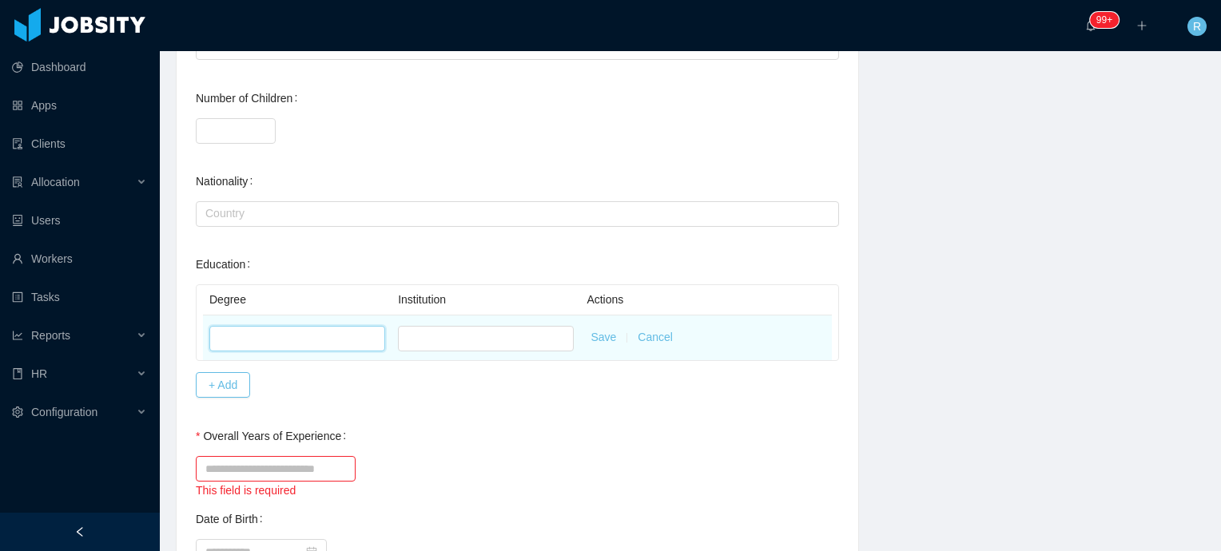
click at [321, 348] on input "text" at bounding box center [297, 339] width 176 height 26
click at [457, 332] on input "text" at bounding box center [486, 339] width 176 height 26
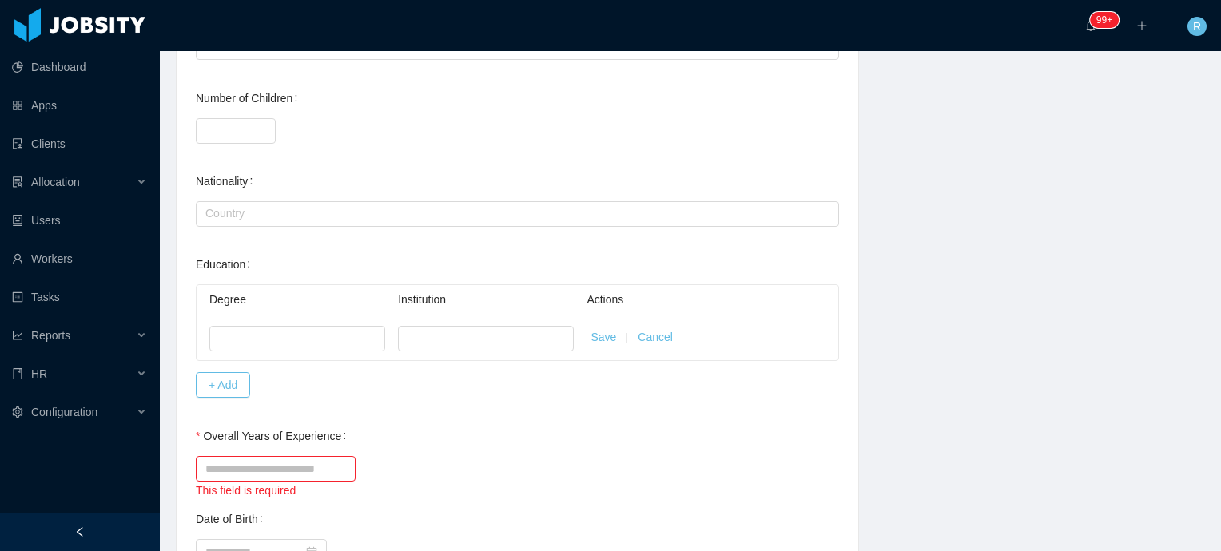
click at [505, 250] on div "Education Degree Institution Actions Save Cancel + Add" at bounding box center [517, 325] width 643 height 153
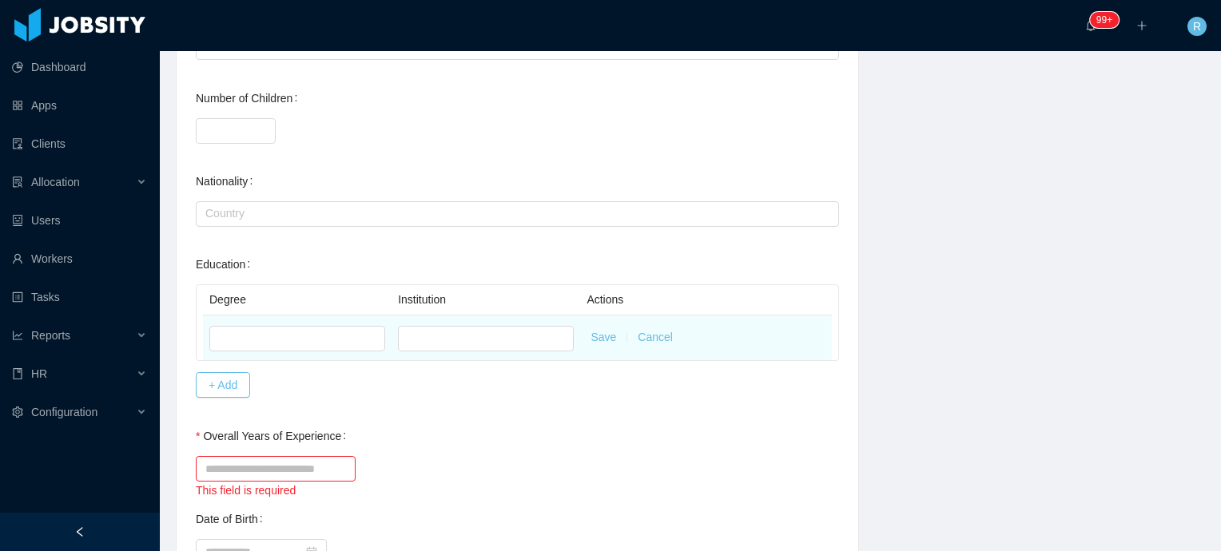
click at [654, 337] on button "Cancel" at bounding box center [655, 337] width 35 height 17
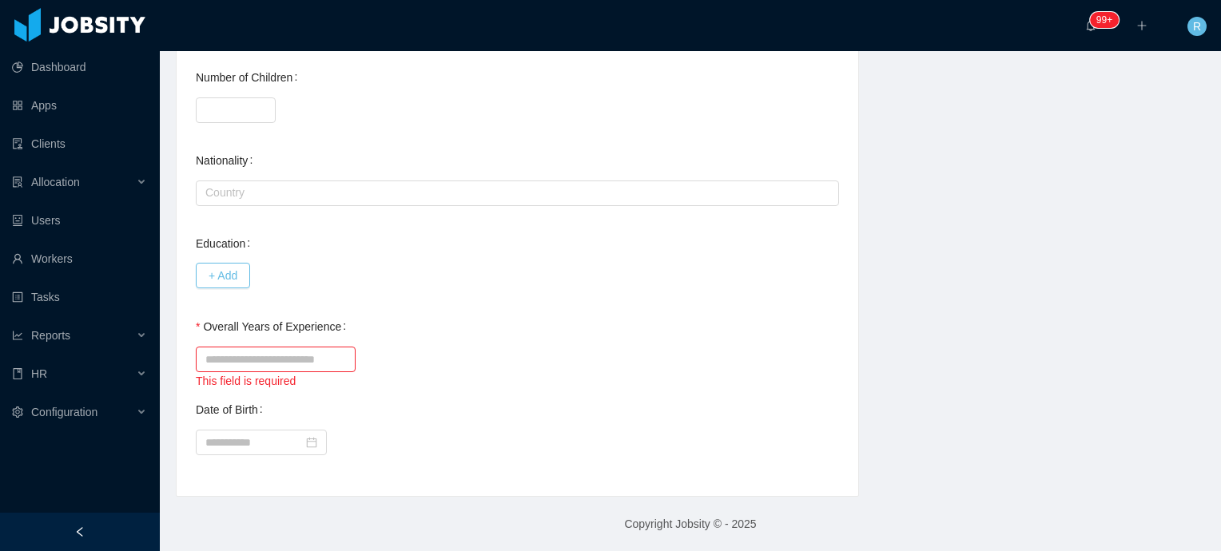
scroll to position [657, 0]
click at [326, 358] on input "Overall Years of Experience" at bounding box center [276, 363] width 160 height 26
click at [404, 337] on div "Overall Years of Experience This field is required" at bounding box center [517, 353] width 643 height 79
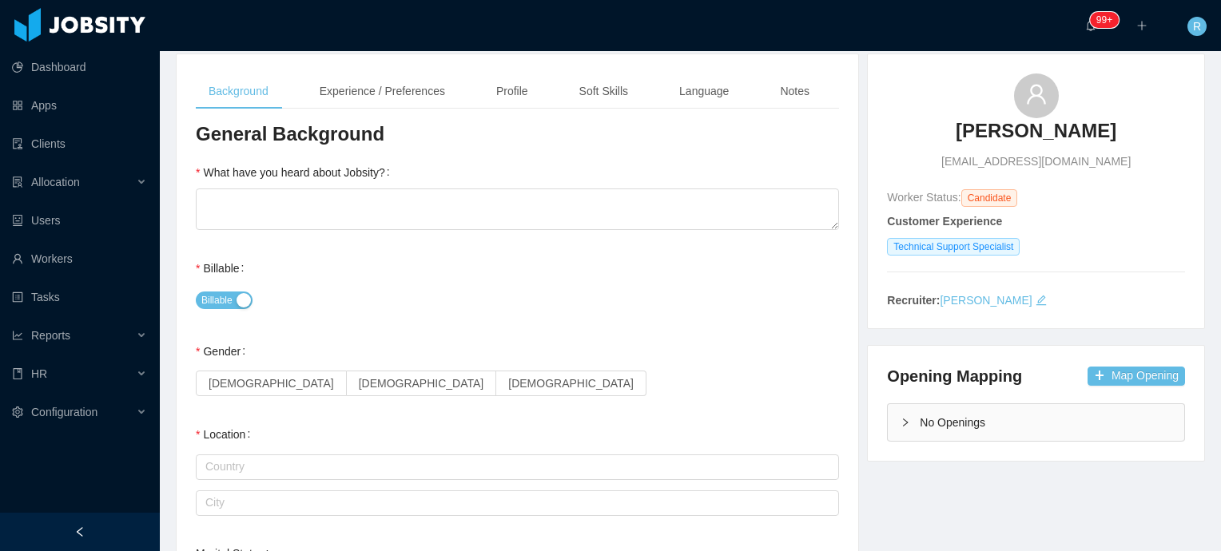
scroll to position [0, 0]
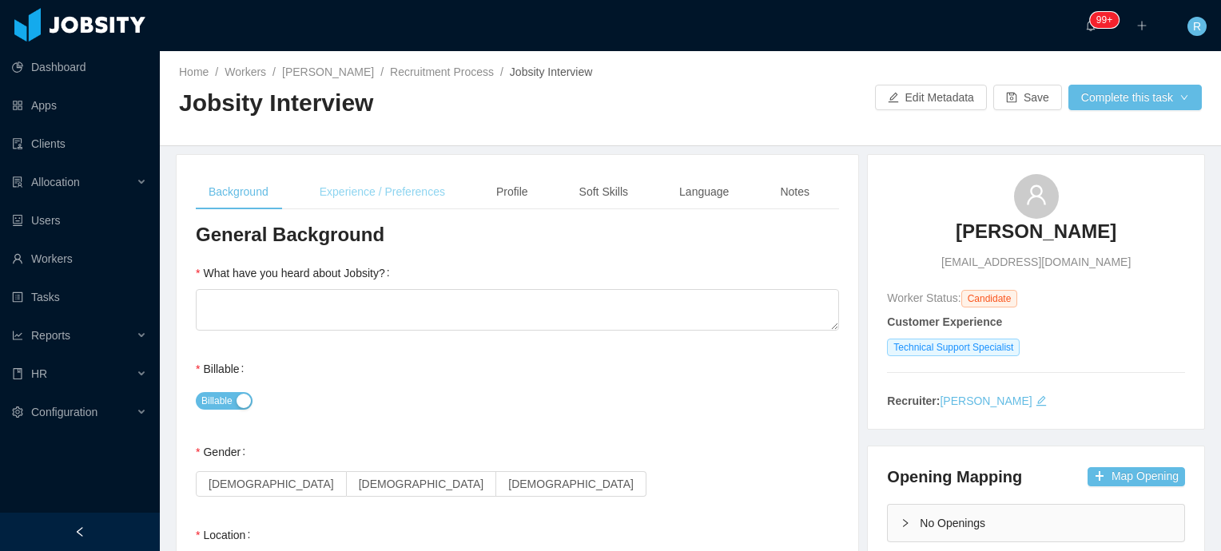
click at [396, 189] on div "Experience / Preferences" at bounding box center [382, 192] width 151 height 36
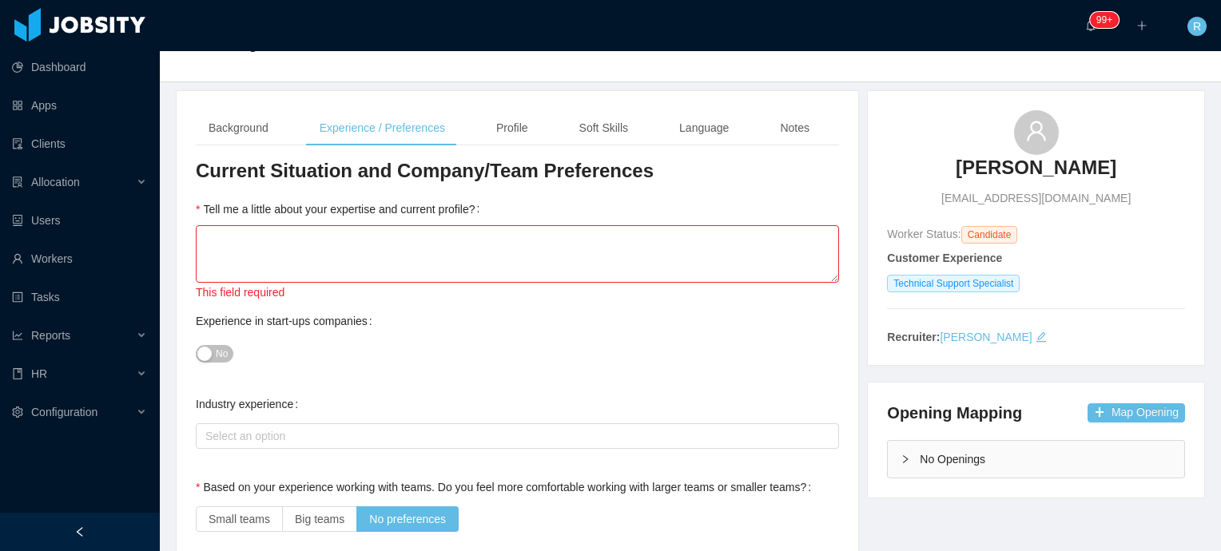
scroll to position [80, 0]
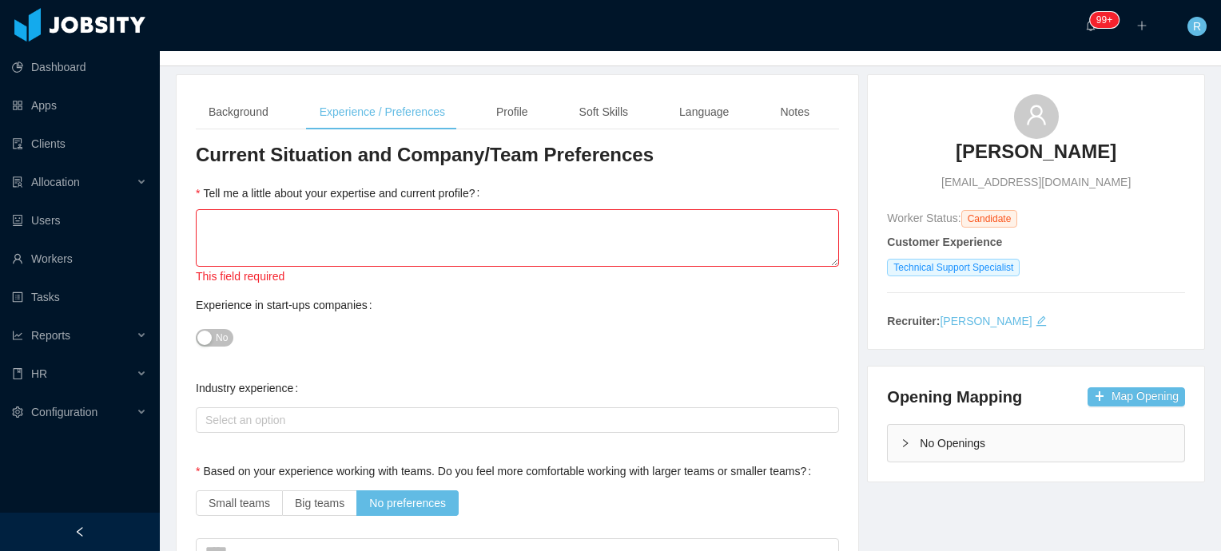
click at [485, 317] on div "Experience in start-ups companies No" at bounding box center [517, 321] width 643 height 64
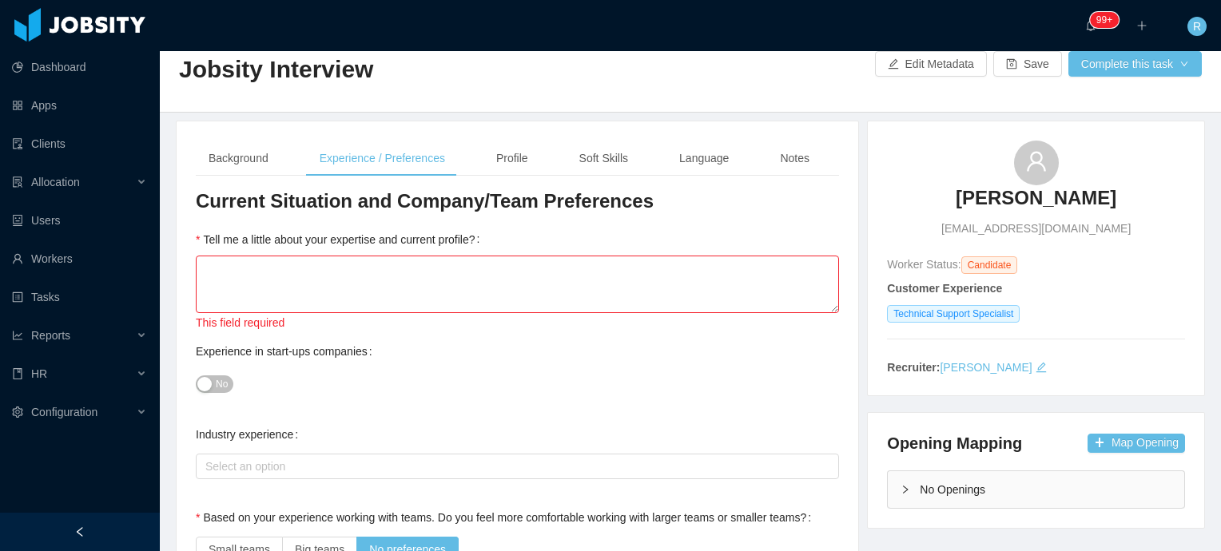
scroll to position [0, 0]
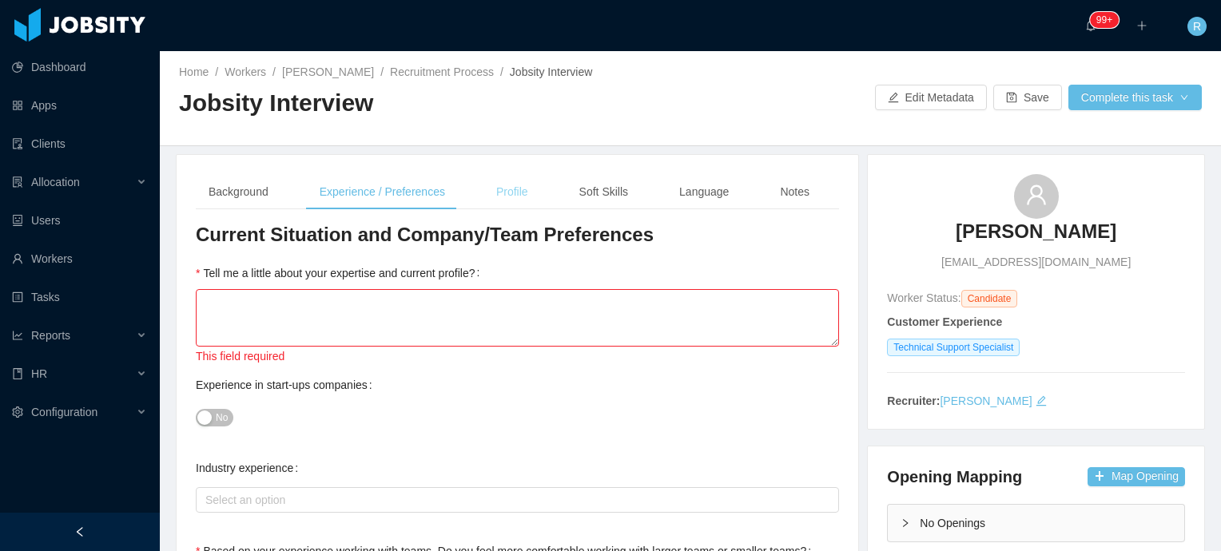
click at [508, 197] on div "Profile" at bounding box center [512, 192] width 58 height 36
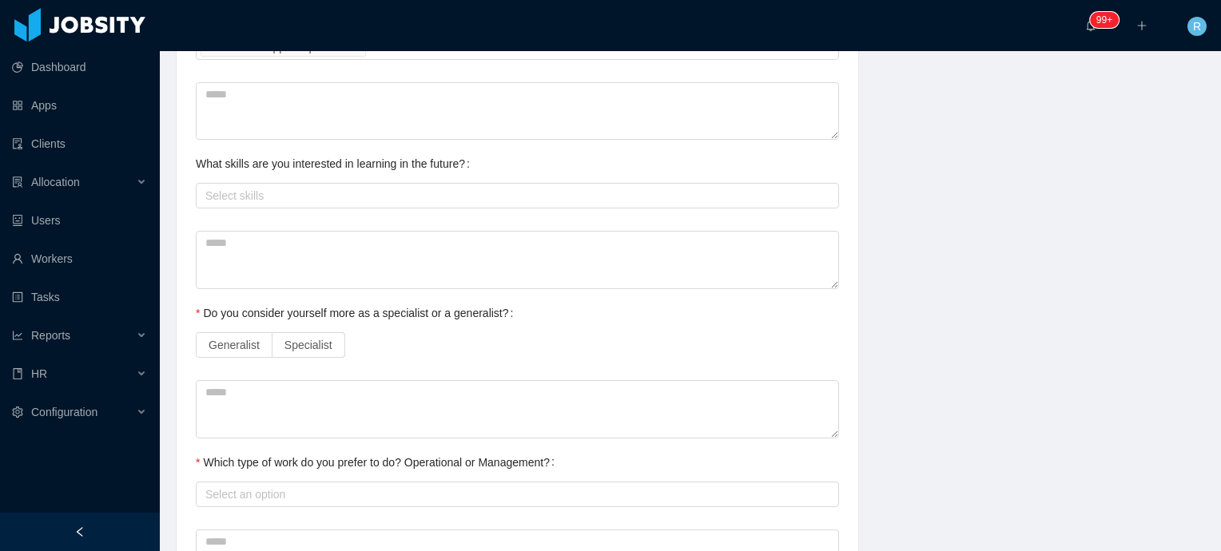
scroll to position [690, 0]
click at [877, 392] on div "Background Experience / Preferences Profile Soft Skills Language Notes General …" at bounding box center [690, 40] width 1069 height 1153
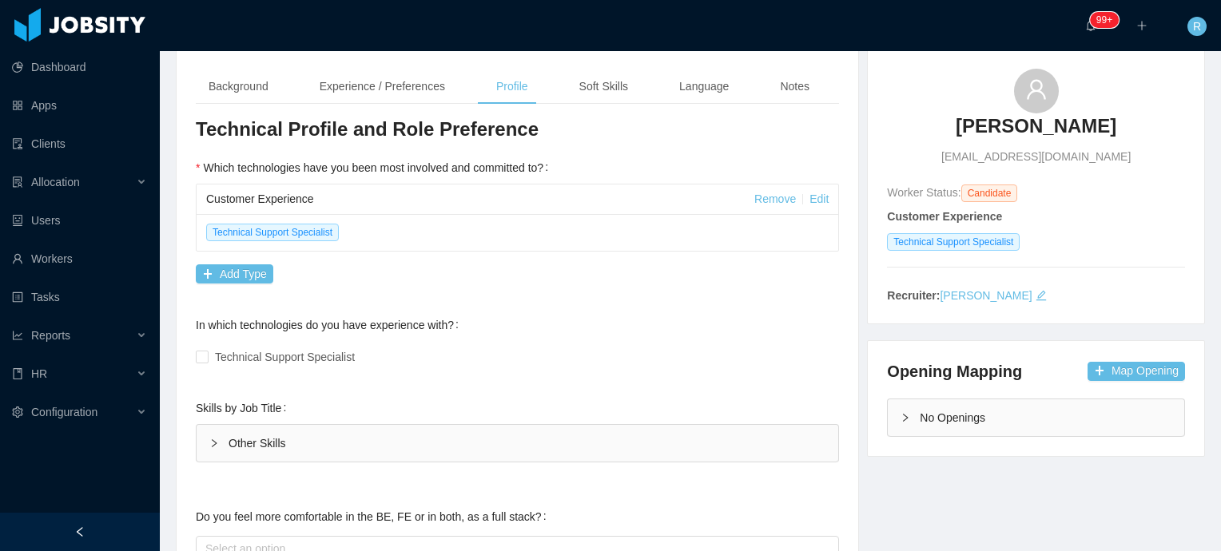
scroll to position [0, 0]
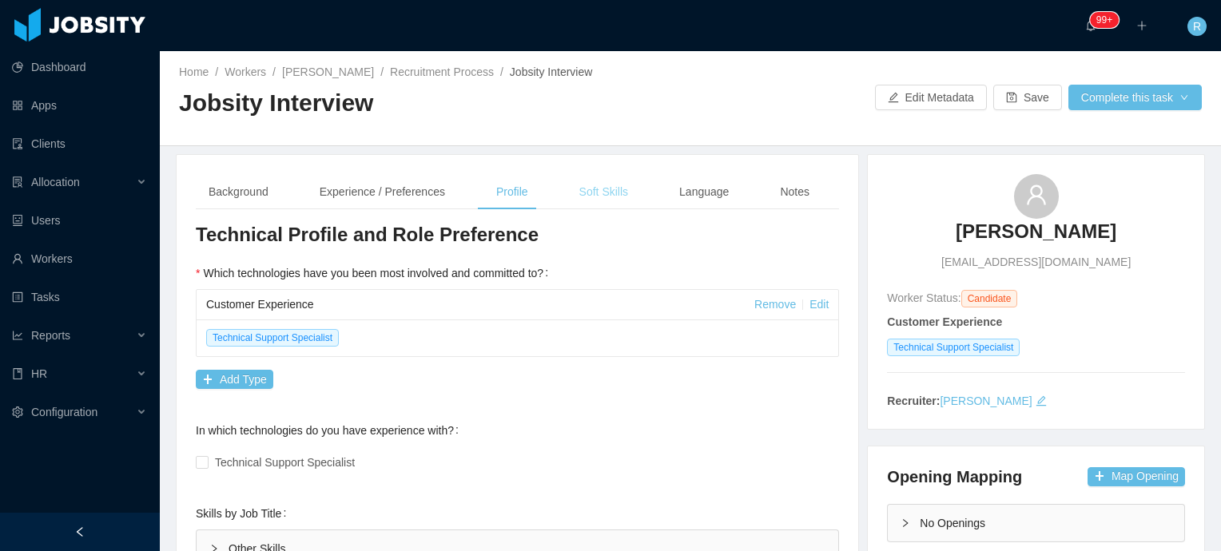
click at [605, 191] on div "Soft Skills" at bounding box center [604, 192] width 74 height 36
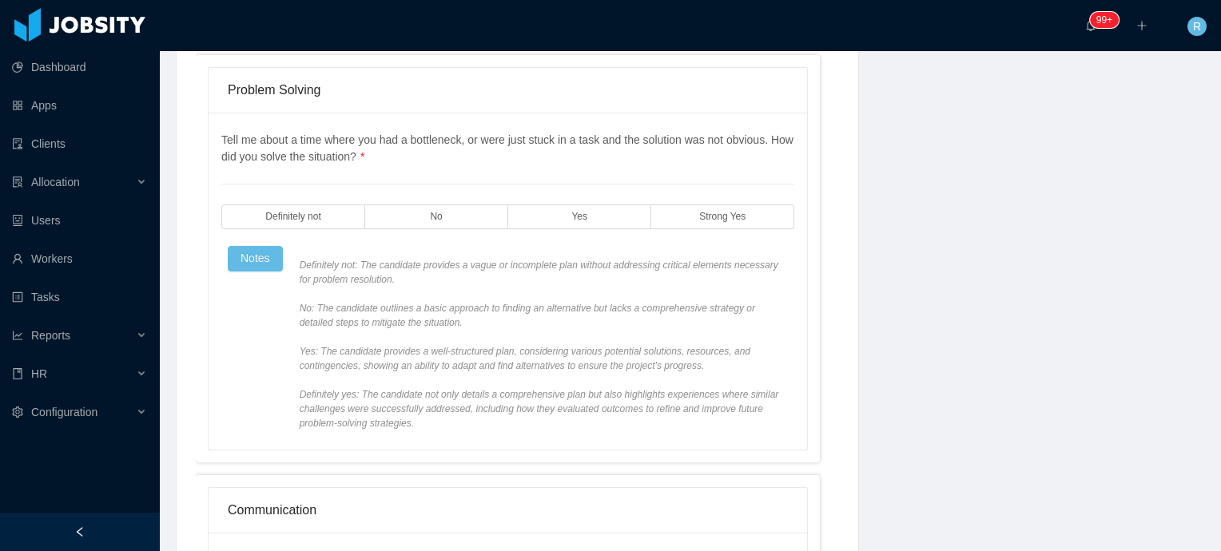
scroll to position [642, 0]
click at [847, 151] on div "Background Experience / Preferences Profile Soft Skills Language Notes General …" at bounding box center [518, 459] width 682 height 1893
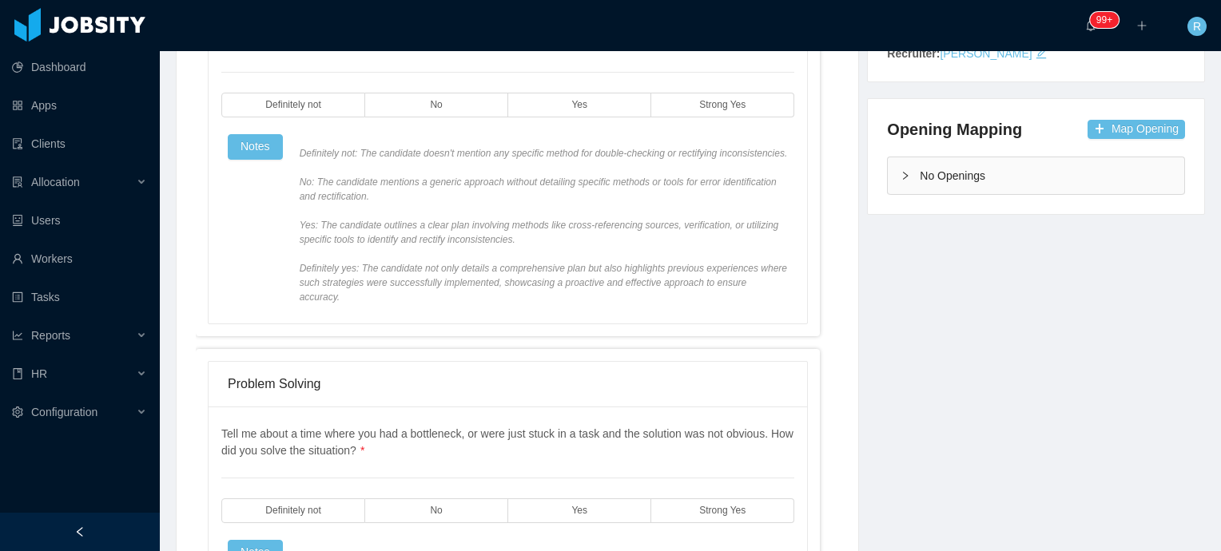
scroll to position [0, 0]
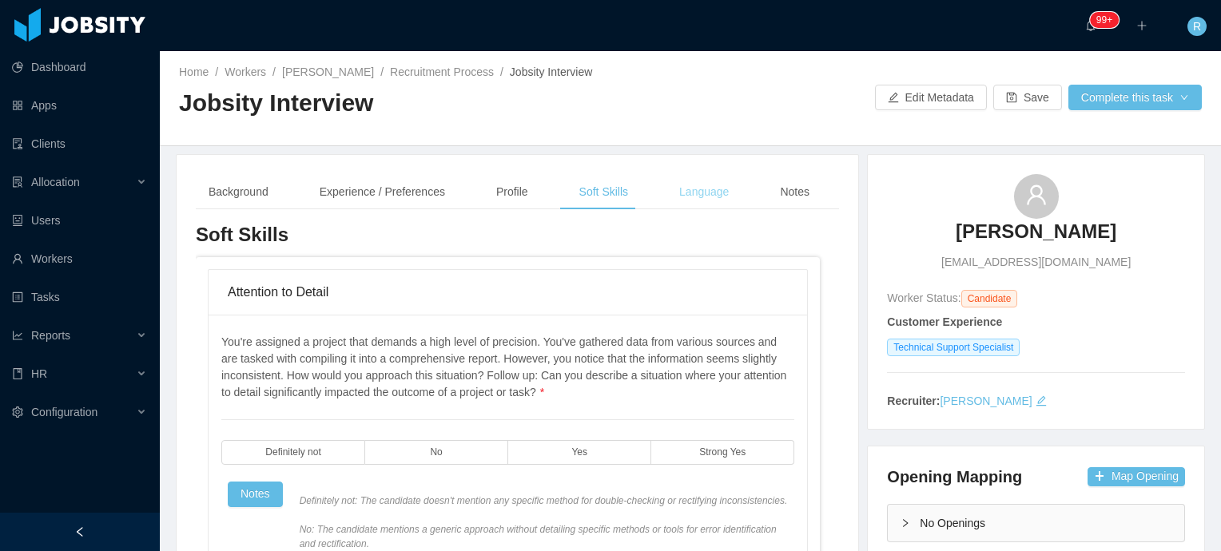
click at [686, 189] on div "Language" at bounding box center [703, 192] width 75 height 36
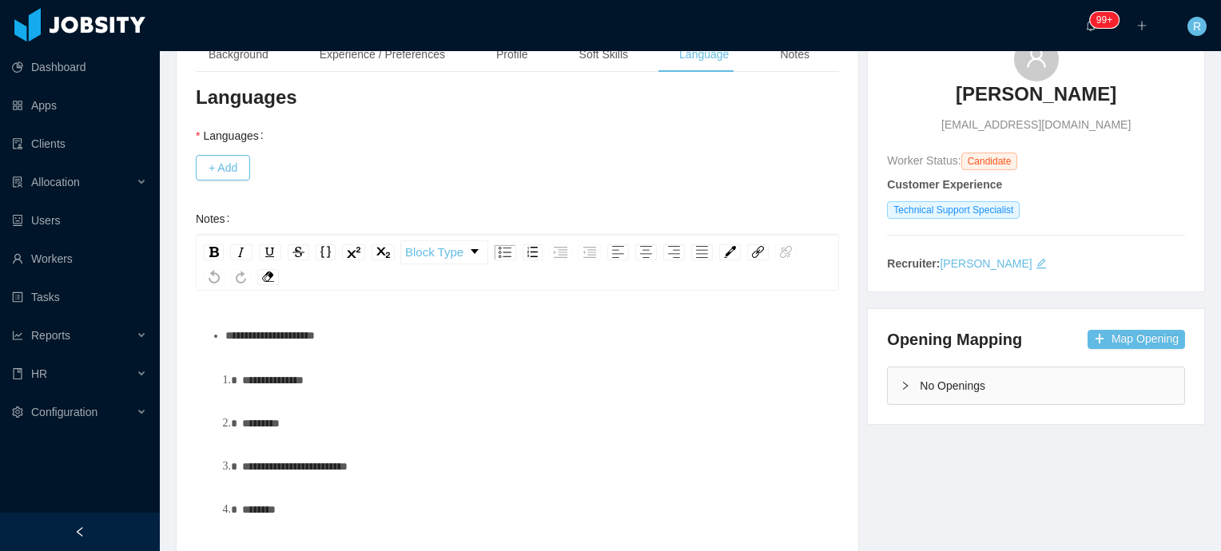
scroll to position [139, 0]
click at [237, 160] on button "+ Add" at bounding box center [223, 166] width 54 height 26
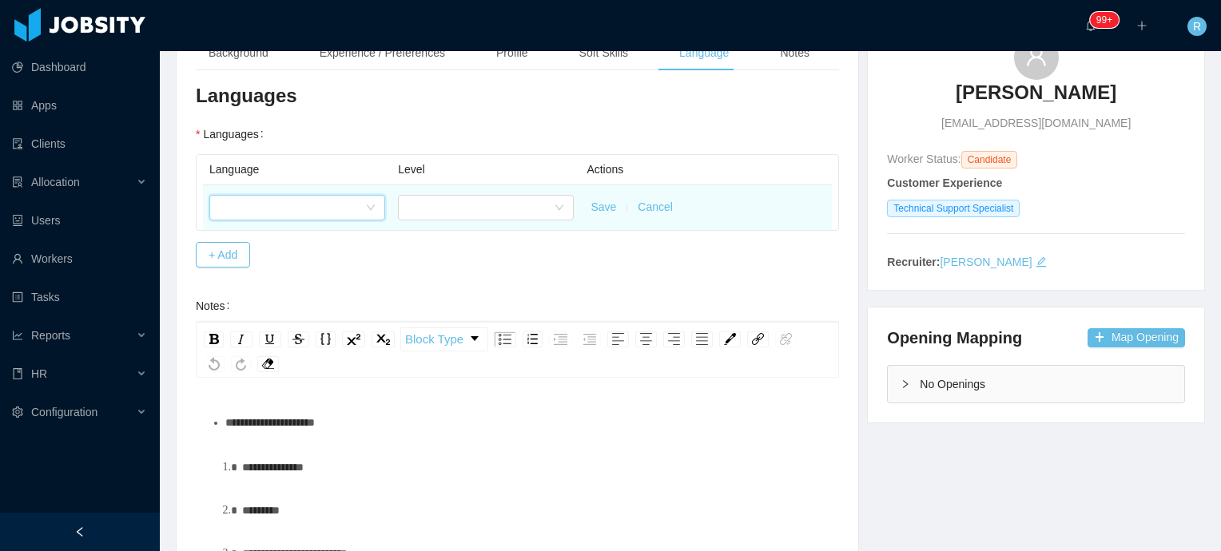
click at [313, 203] on div at bounding box center [292, 208] width 146 height 24
type input "****"
click at [531, 217] on div at bounding box center [481, 208] width 146 height 24
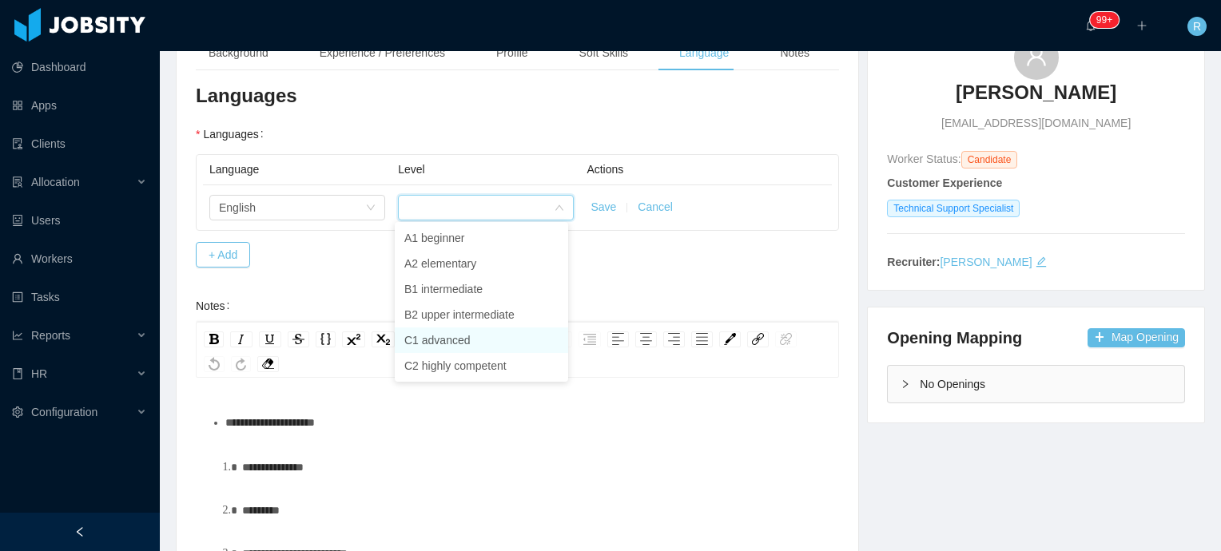
click at [467, 338] on li "C1 advanced" at bounding box center [481, 341] width 173 height 26
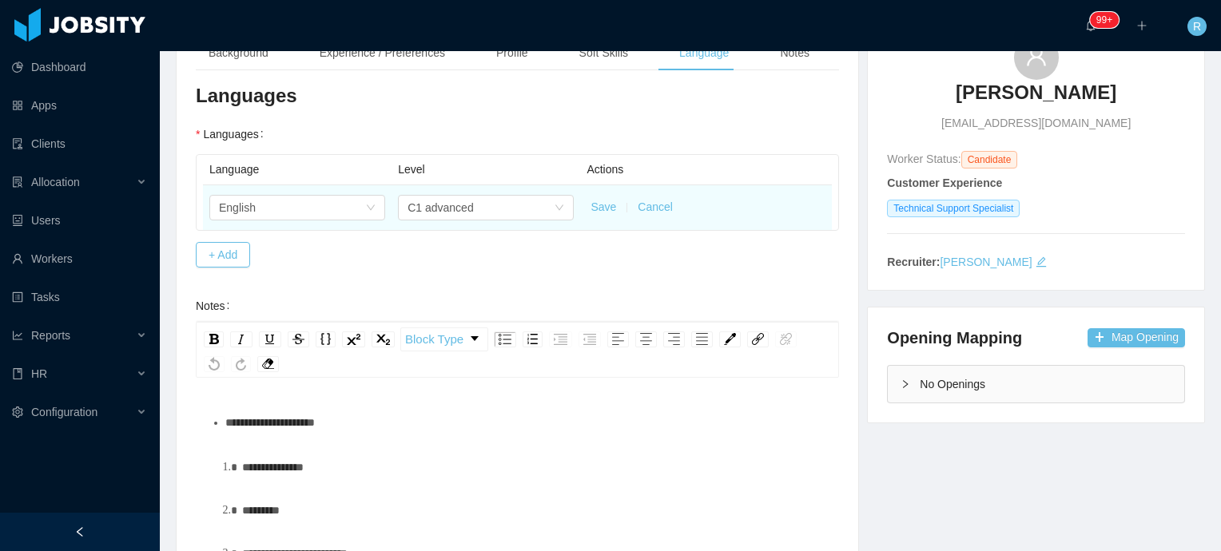
click at [597, 209] on button "Save" at bounding box center [604, 207] width 26 height 17
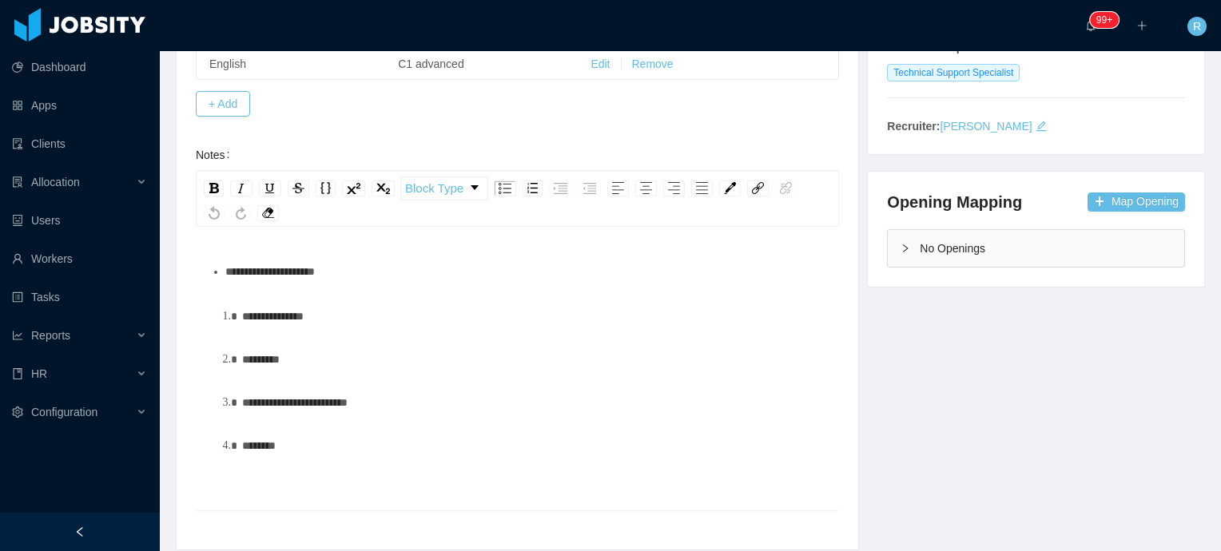
scroll to position [276, 0]
click at [364, 273] on div "**********" at bounding box center [526, 270] width 602 height 32
click at [875, 447] on div "Background Experience / Preferences Profile Soft Skills Language Notes General …" at bounding box center [690, 213] width 1069 height 671
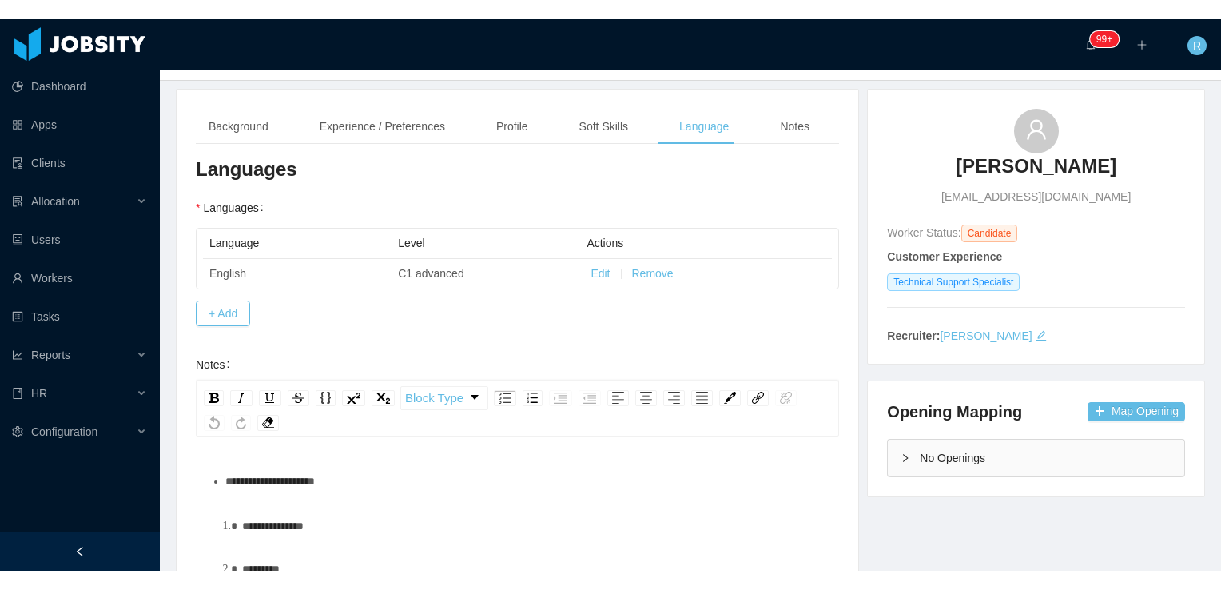
scroll to position [0, 0]
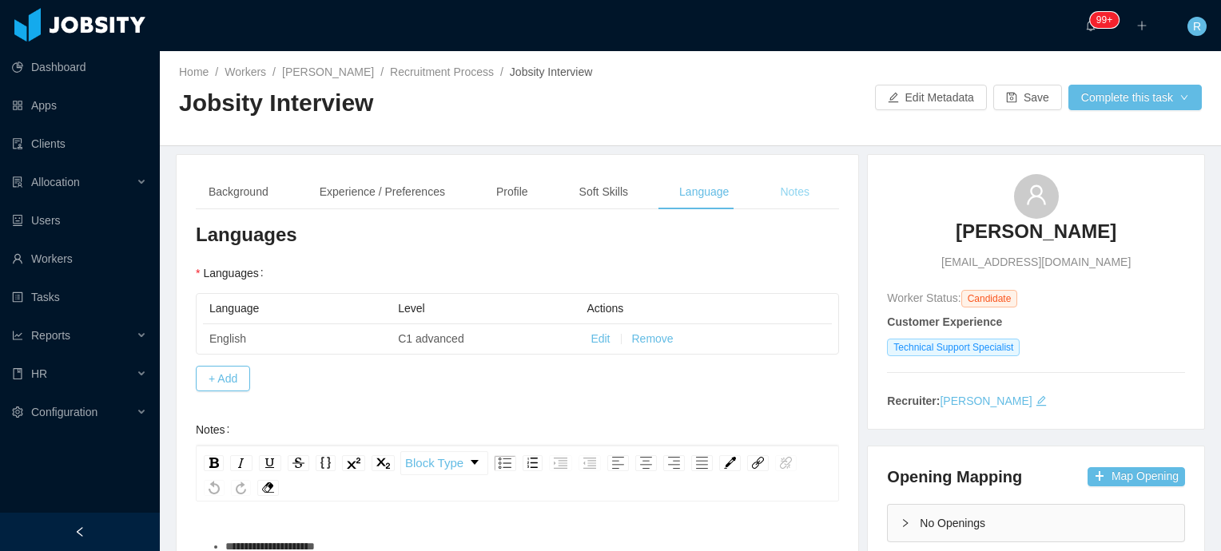
click at [797, 202] on div "Notes" at bounding box center [794, 192] width 55 height 36
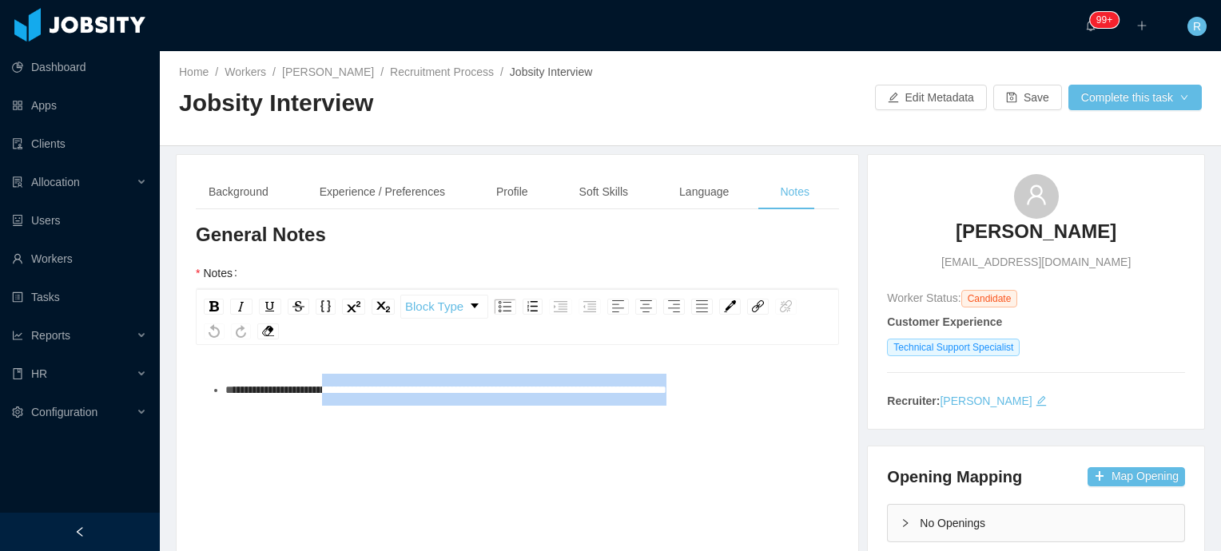
drag, startPoint x: 780, startPoint y: 386, endPoint x: 346, endPoint y: 394, distance: 434.0
click at [346, 394] on div "**********" at bounding box center [526, 390] width 602 height 32
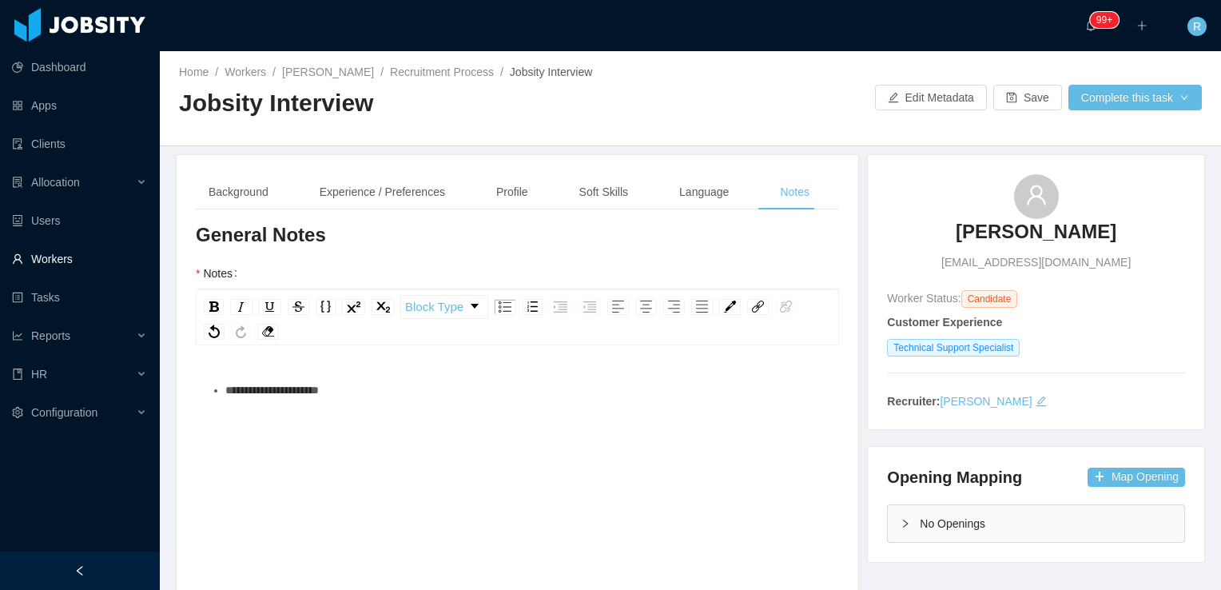
click at [74, 260] on link "Workers" at bounding box center [79, 259] width 135 height 32
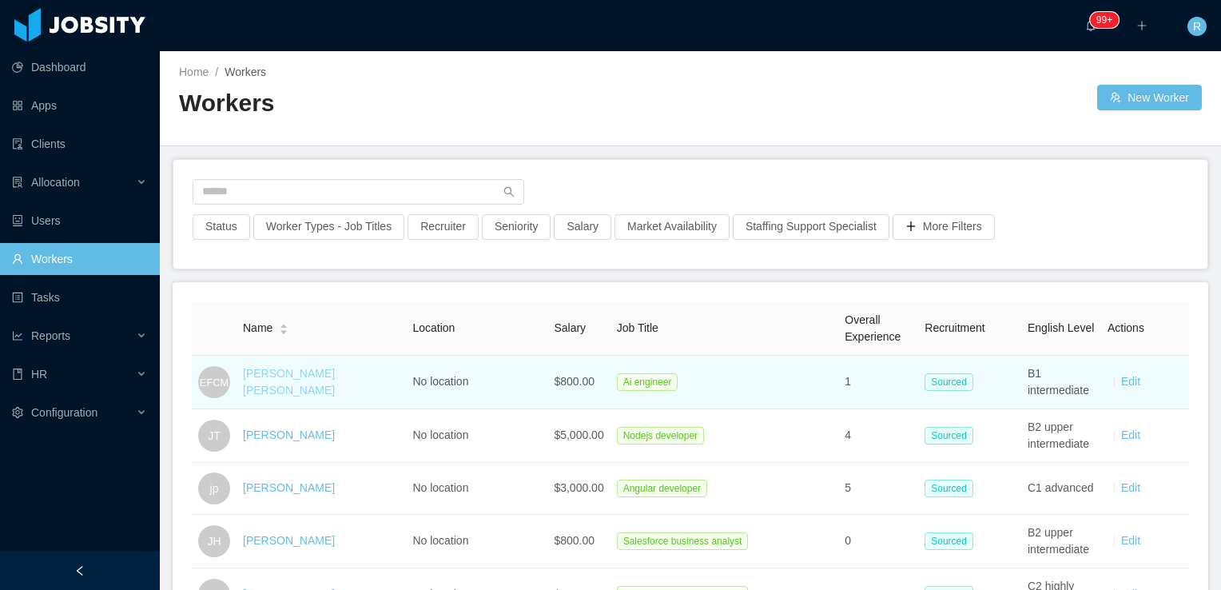
click at [292, 370] on link "[PERSON_NAME] [PERSON_NAME]" at bounding box center [289, 382] width 92 height 30
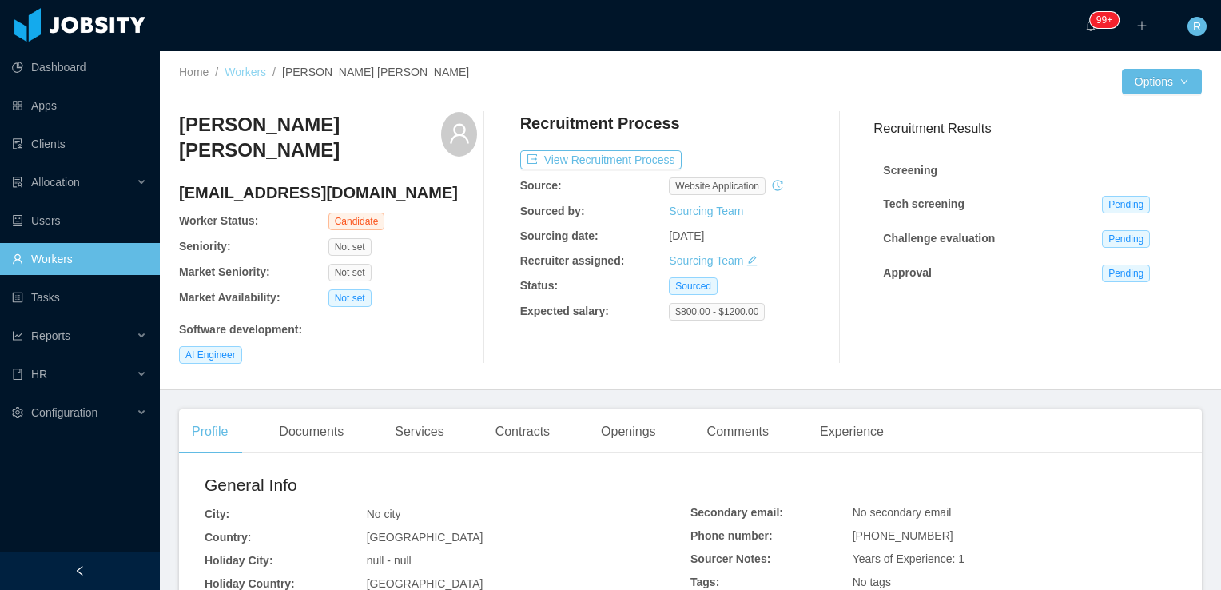
click at [244, 73] on link "Workers" at bounding box center [246, 72] width 42 height 13
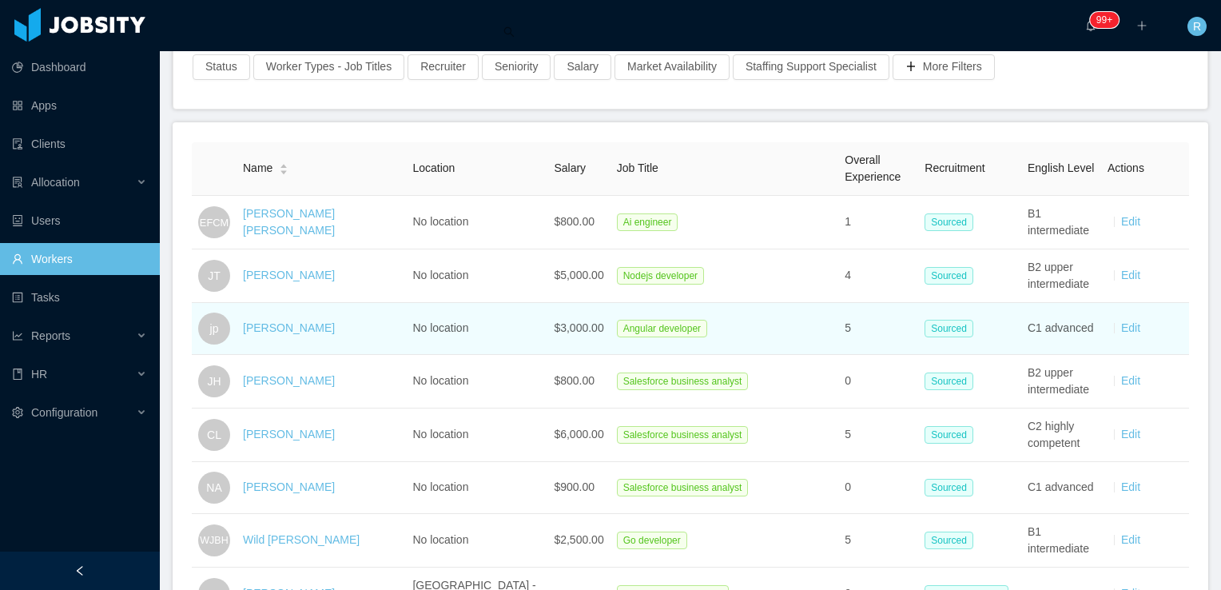
scroll to position [240, 0]
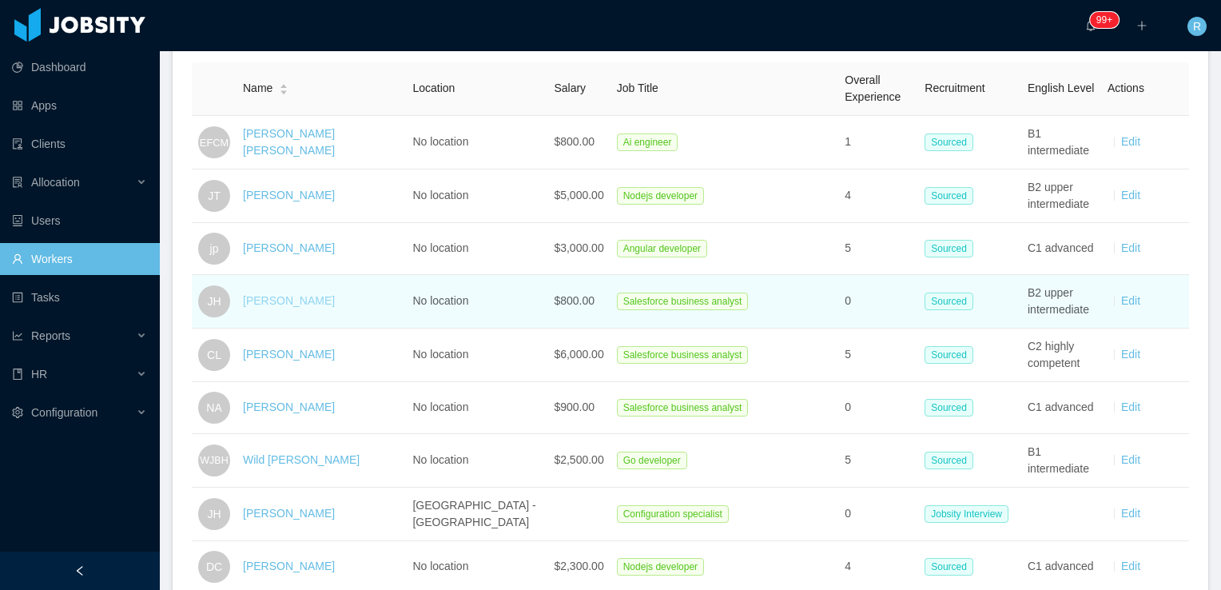
click at [284, 300] on link "[PERSON_NAME]" at bounding box center [289, 300] width 92 height 13
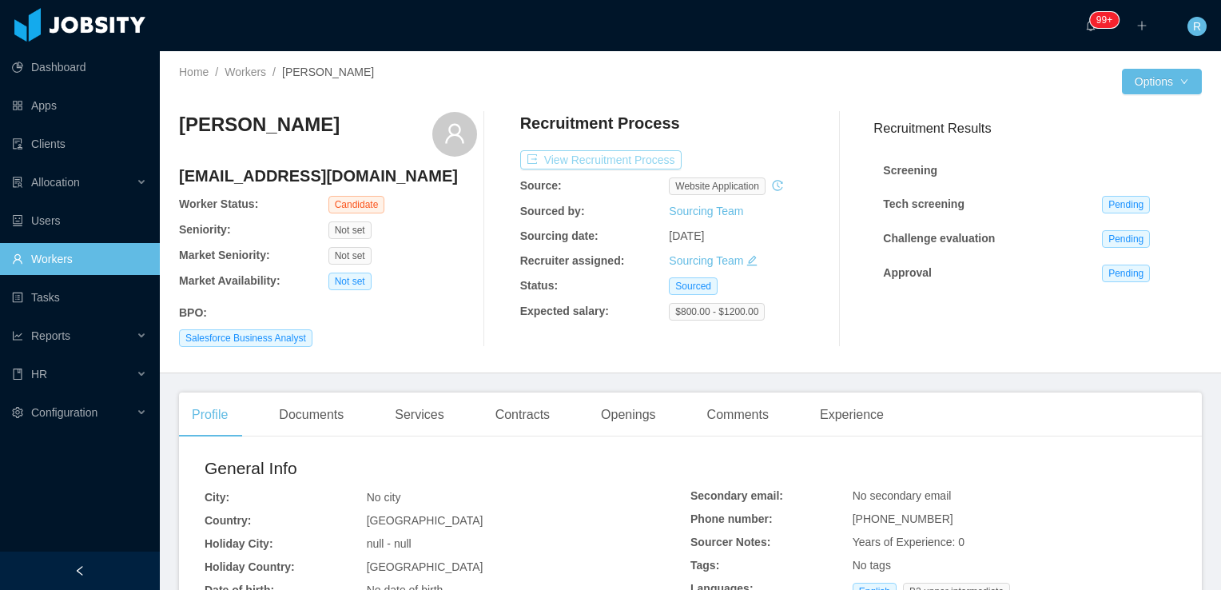
click at [637, 154] on button "View Recruitment Process" at bounding box center [600, 159] width 161 height 19
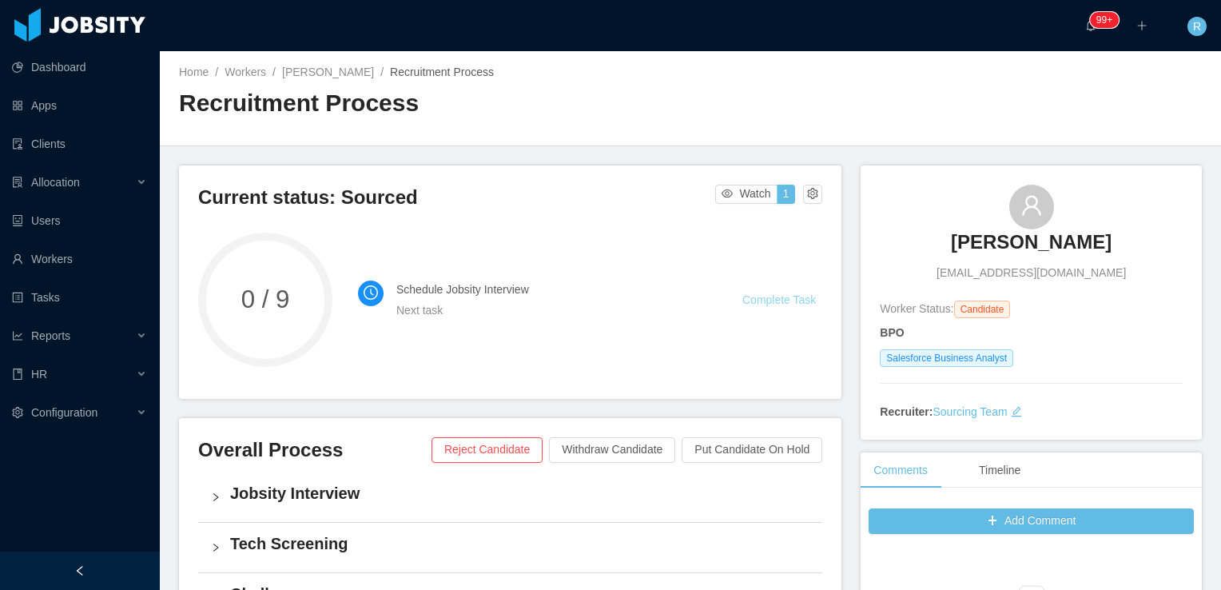
click at [770, 303] on link "Complete Task" at bounding box center [779, 299] width 74 height 13
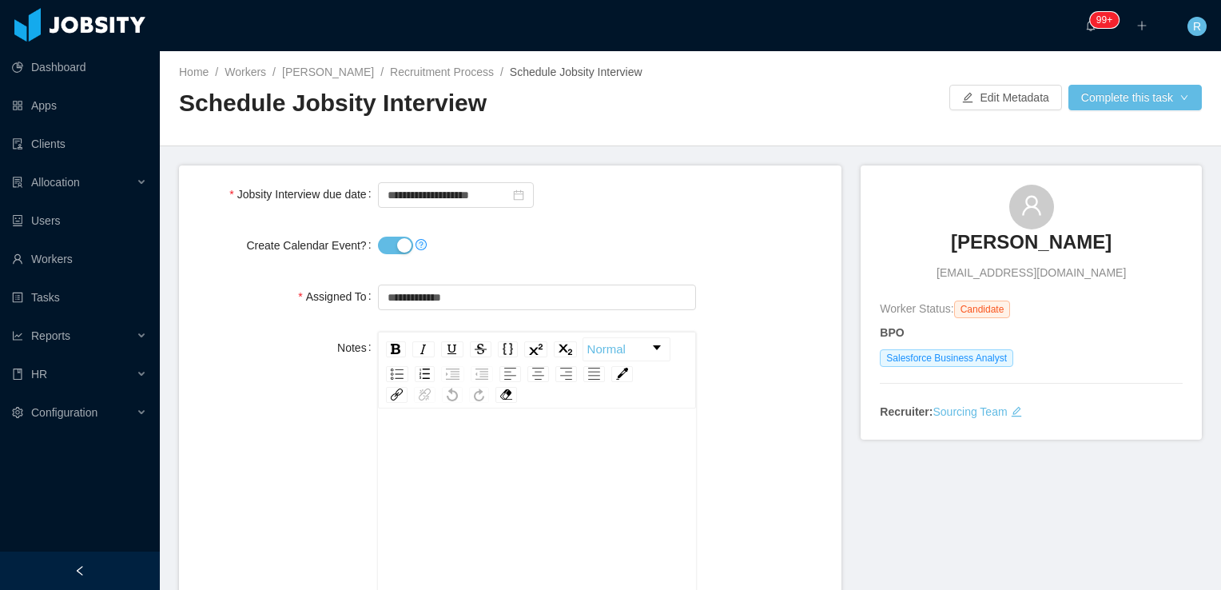
click at [387, 243] on button "Create Calendar Event?" at bounding box center [395, 246] width 35 height 18
click at [462, 288] on input "text" at bounding box center [537, 297] width 319 height 26
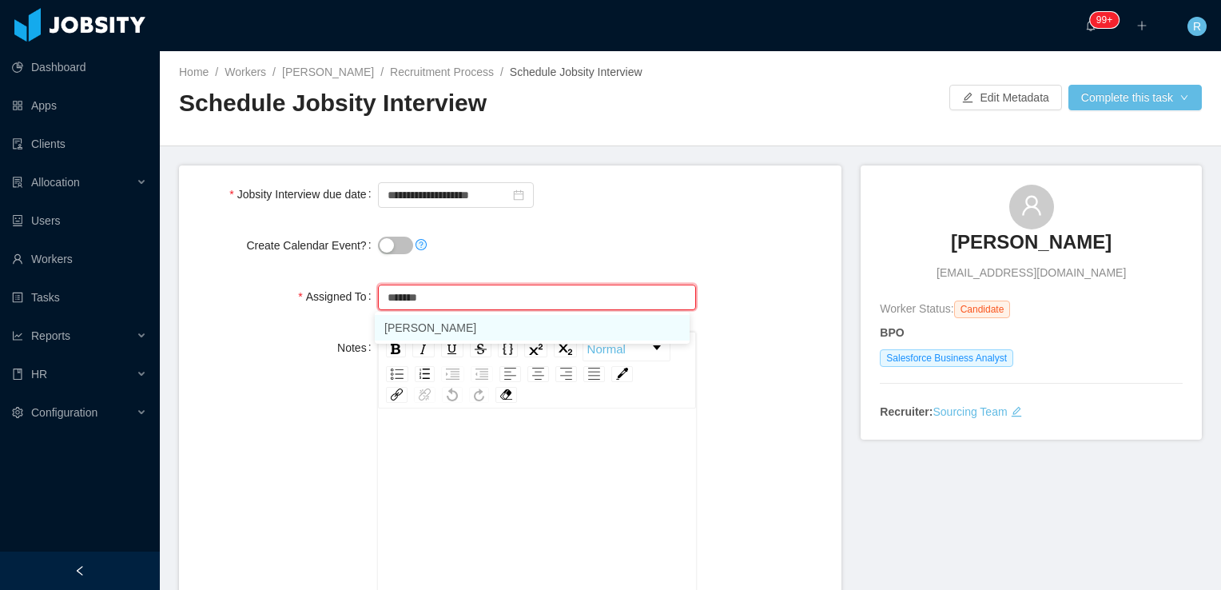
click at [479, 323] on li "[PERSON_NAME]" at bounding box center [532, 328] width 315 height 26
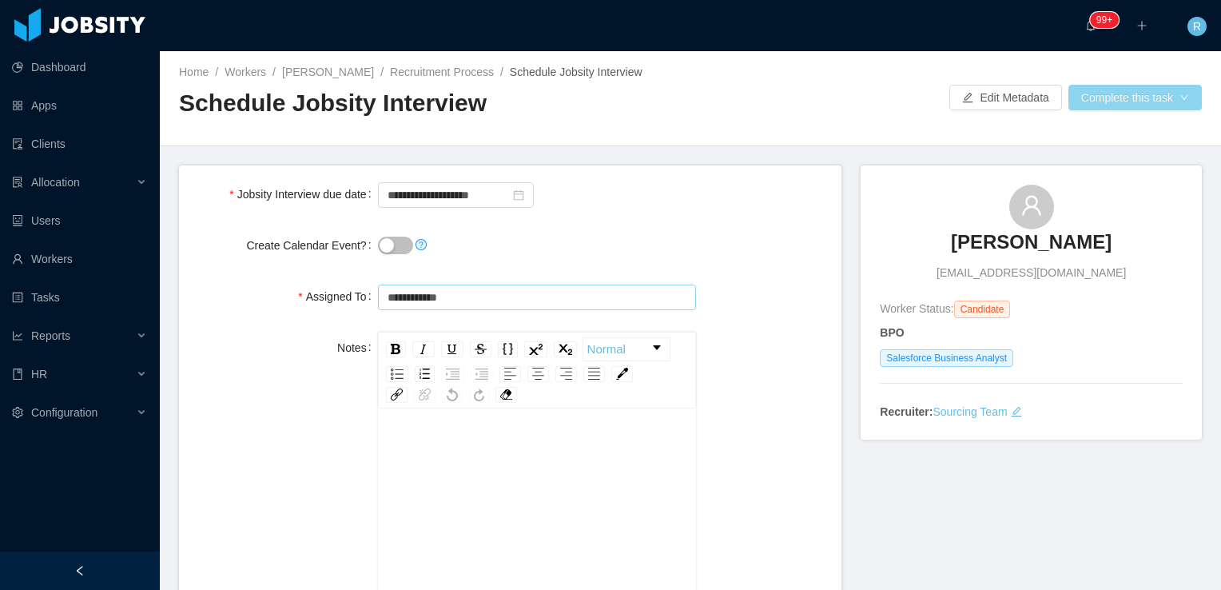
type input "**********"
click at [1117, 97] on button "Complete this task" at bounding box center [1134, 98] width 133 height 26
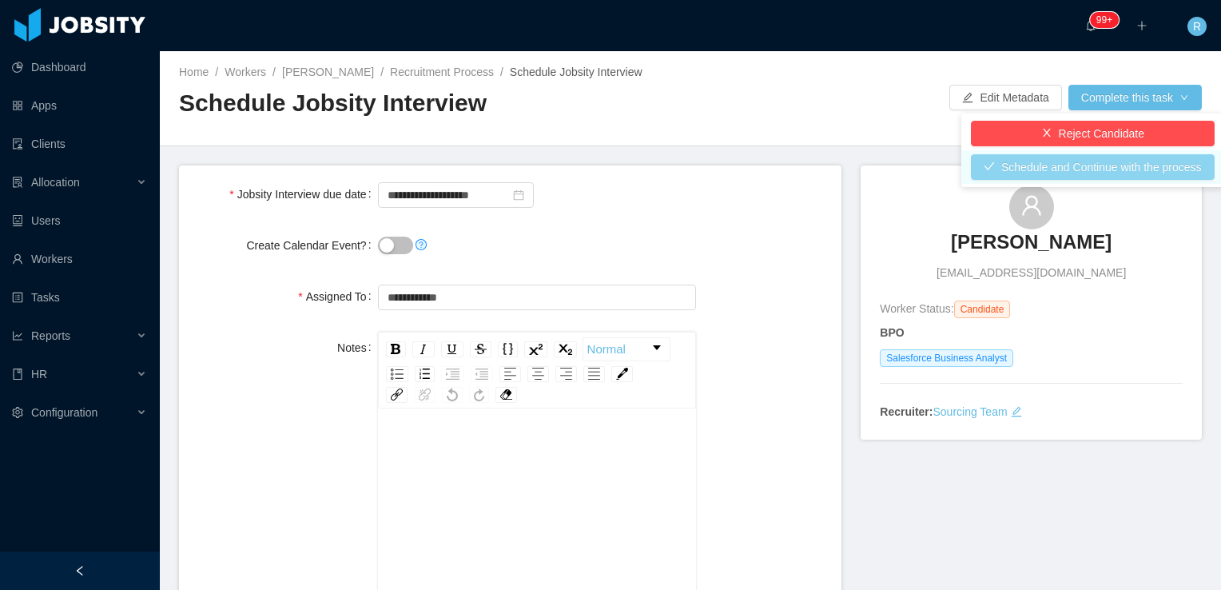
click at [1071, 169] on button "Schedule and Continue with the process" at bounding box center [1093, 167] width 244 height 26
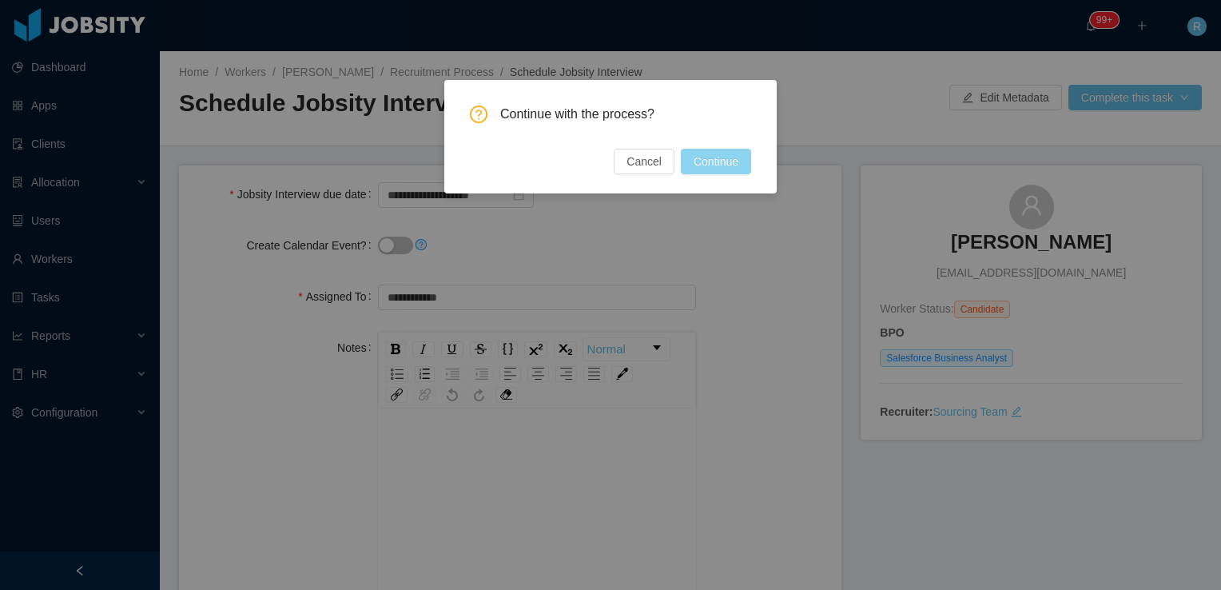
click at [738, 165] on button "Continue" at bounding box center [716, 162] width 70 height 26
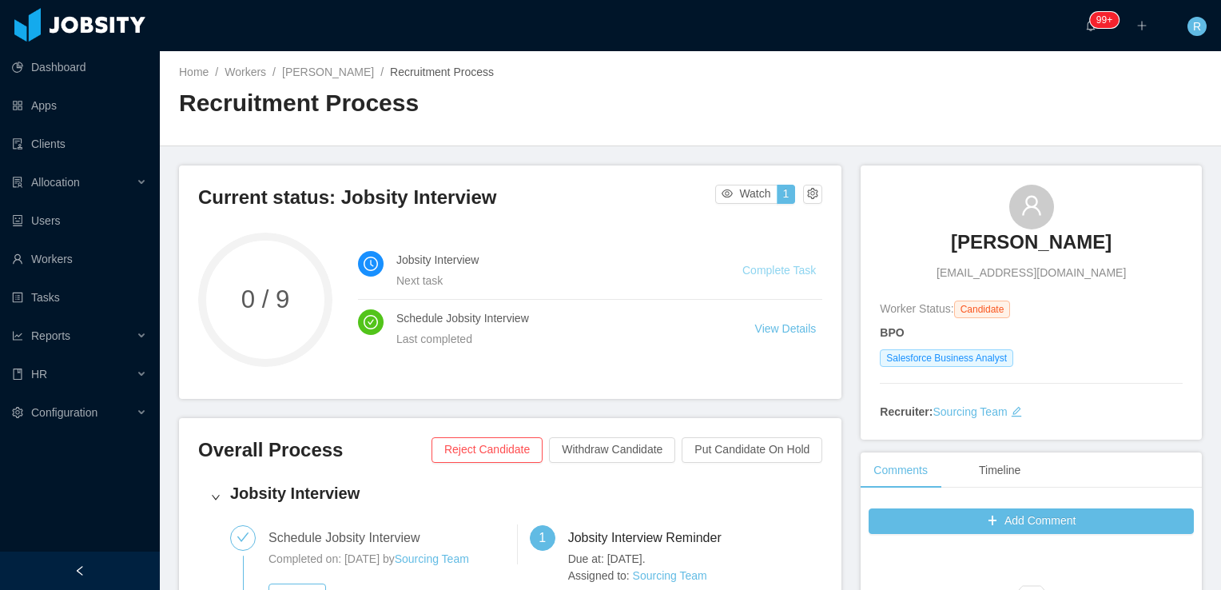
click at [764, 270] on link "Complete Task" at bounding box center [779, 270] width 74 height 13
